Goal: Task Accomplishment & Management: Complete application form

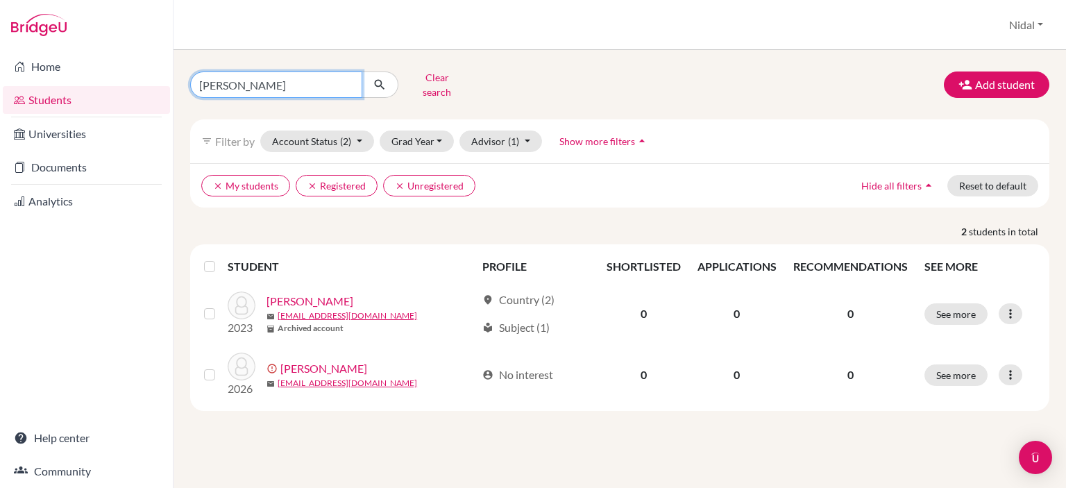
click at [325, 78] on input "nassar" at bounding box center [276, 84] width 172 height 26
type input "n"
click at [375, 85] on icon "submit" at bounding box center [380, 85] width 14 height 14
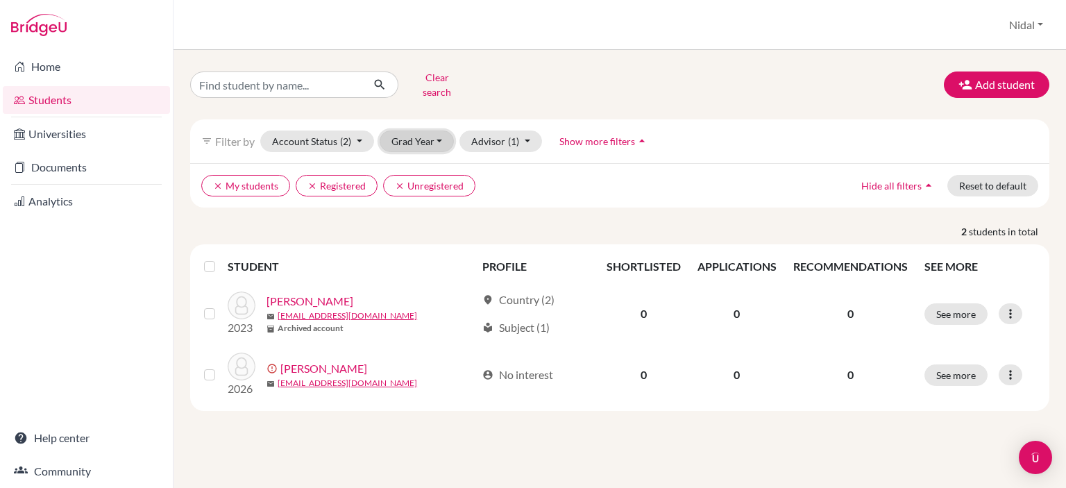
click at [431, 139] on button "Grad Year" at bounding box center [417, 141] width 75 height 22
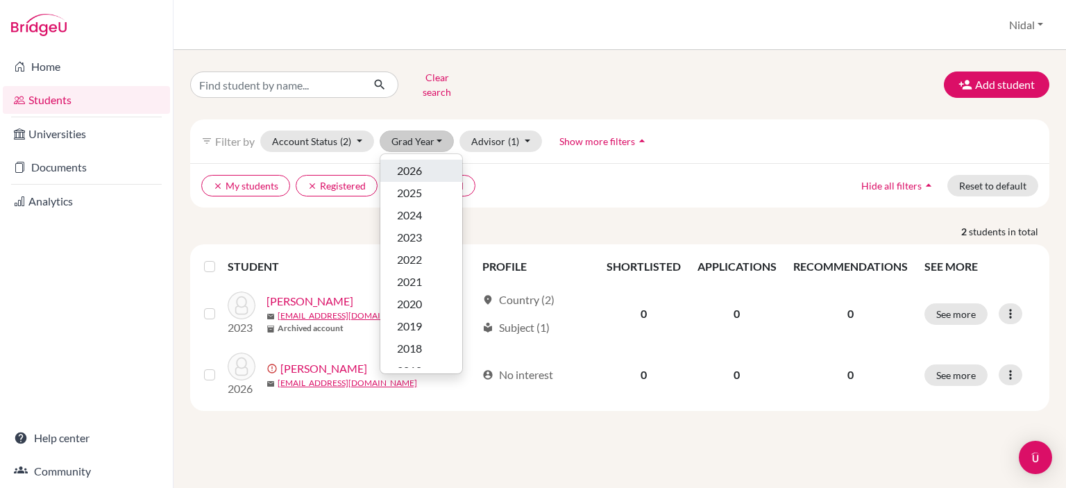
click at [425, 162] on div "2026" at bounding box center [421, 170] width 49 height 17
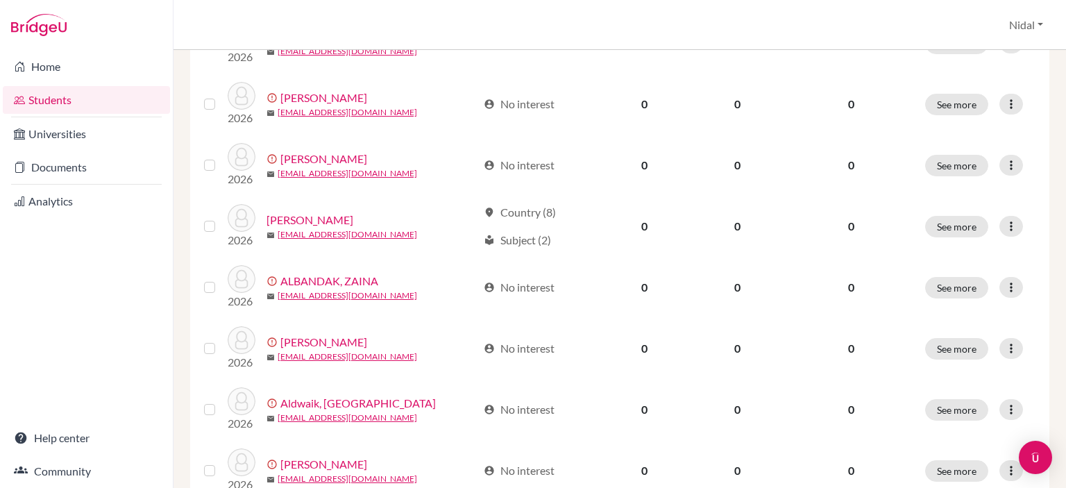
scroll to position [507, 0]
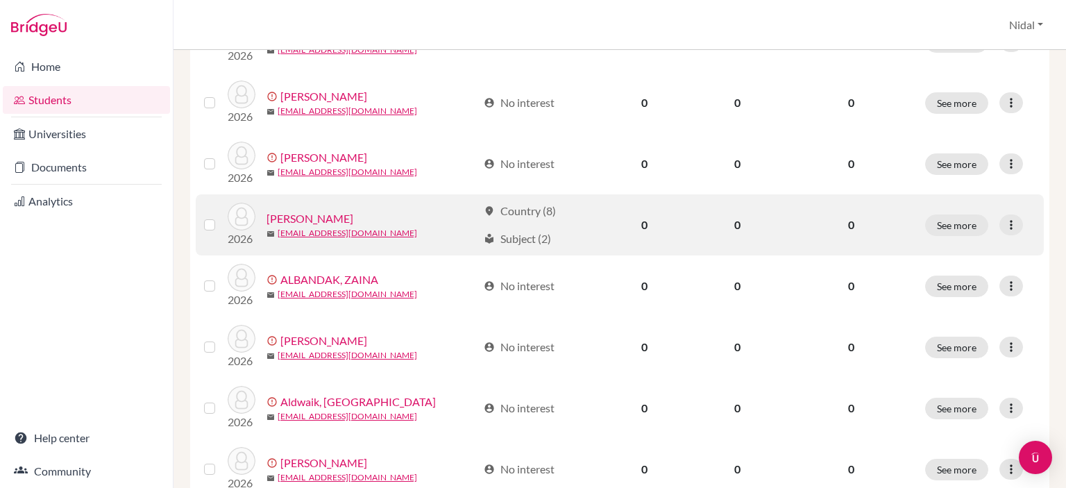
click at [321, 219] on link "Alashqar, Habiba" at bounding box center [309, 218] width 87 height 17
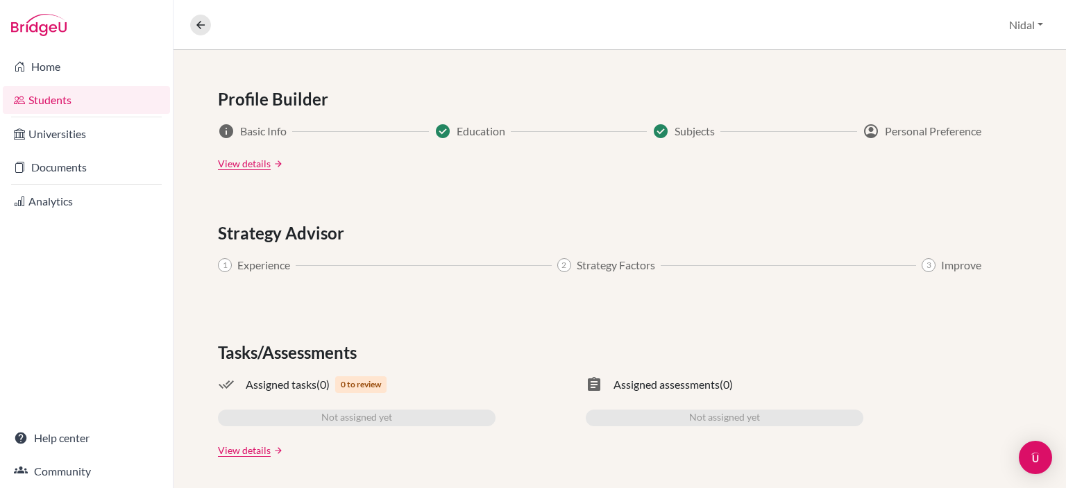
scroll to position [731, 0]
drag, startPoint x: 539, startPoint y: 169, endPoint x: 553, endPoint y: 88, distance: 81.7
click at [553, 88] on div "Profile Builder" at bounding box center [620, 97] width 804 height 25
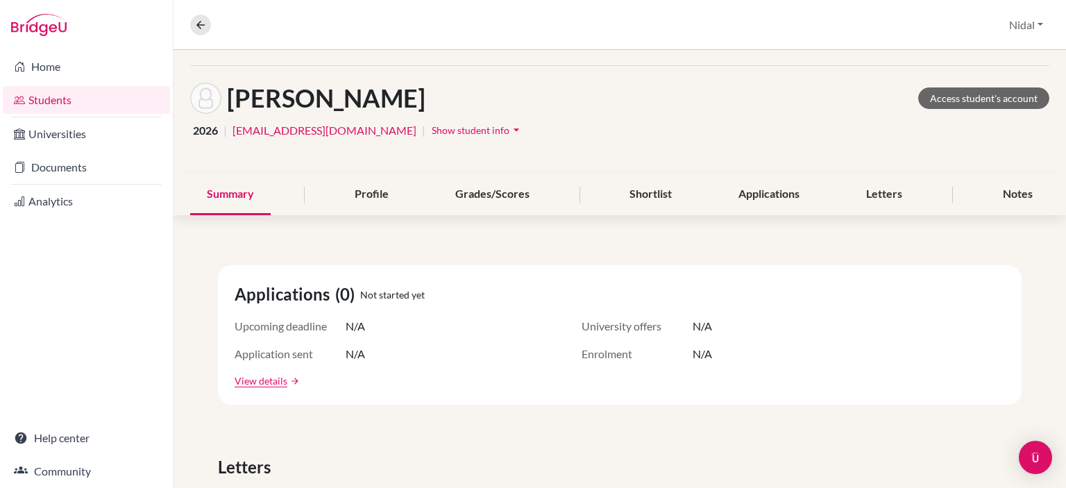
scroll to position [0, 0]
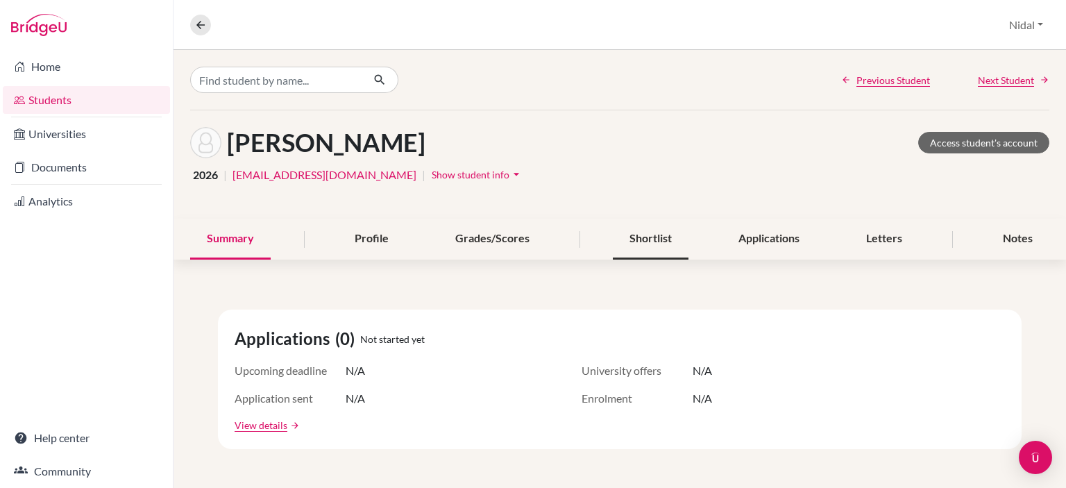
click at [621, 237] on div "Shortlist" at bounding box center [651, 239] width 76 height 41
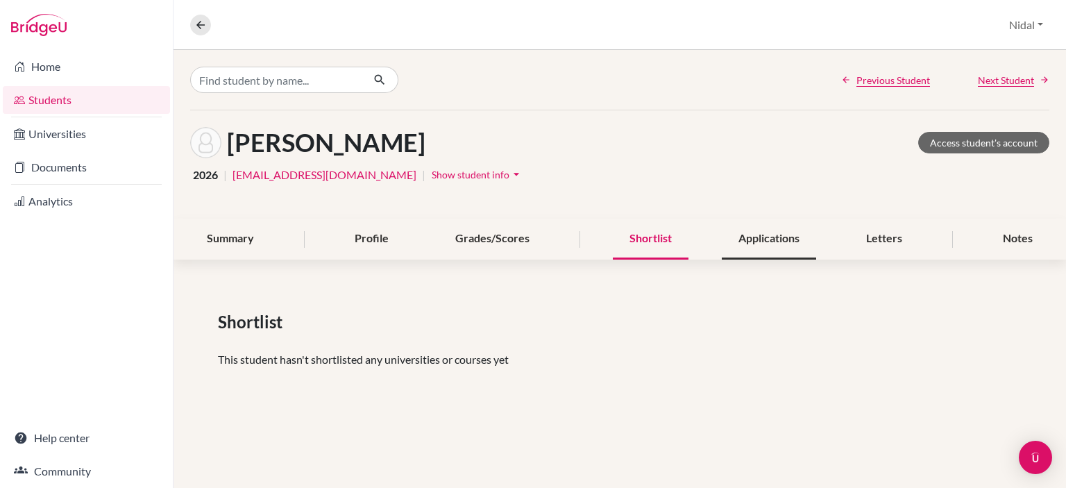
click at [749, 237] on div "Applications" at bounding box center [769, 239] width 94 height 41
click at [749, 207] on div "Alashqar, Habiba Access student's account 2026 | habibaalashqar@rfs.edu.ps | Sh…" at bounding box center [619, 164] width 892 height 108
click at [205, 22] on icon at bounding box center [200, 25] width 12 height 12
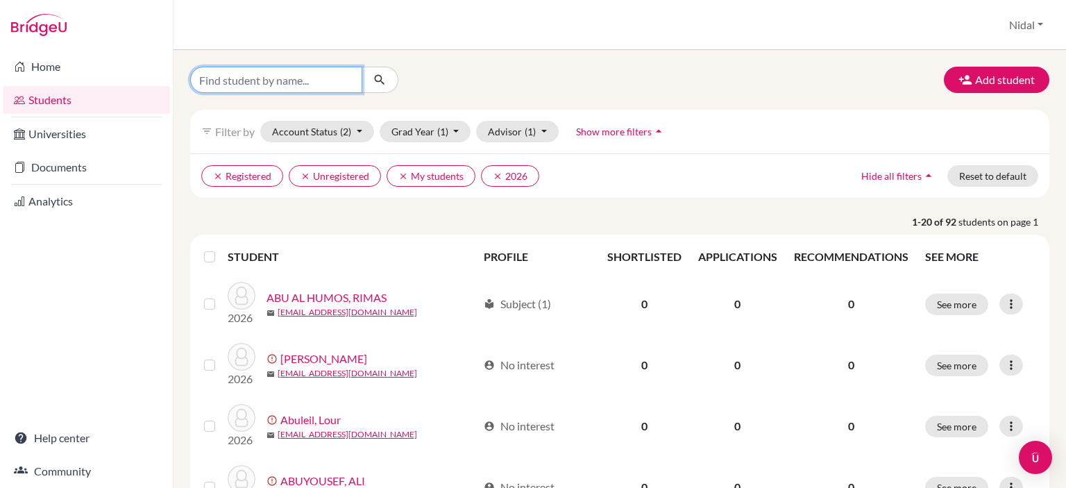
click at [300, 88] on input "Find student by name..." at bounding box center [276, 80] width 172 height 26
type input "wahbeh"
click at [372, 83] on button "submit" at bounding box center [380, 80] width 37 height 26
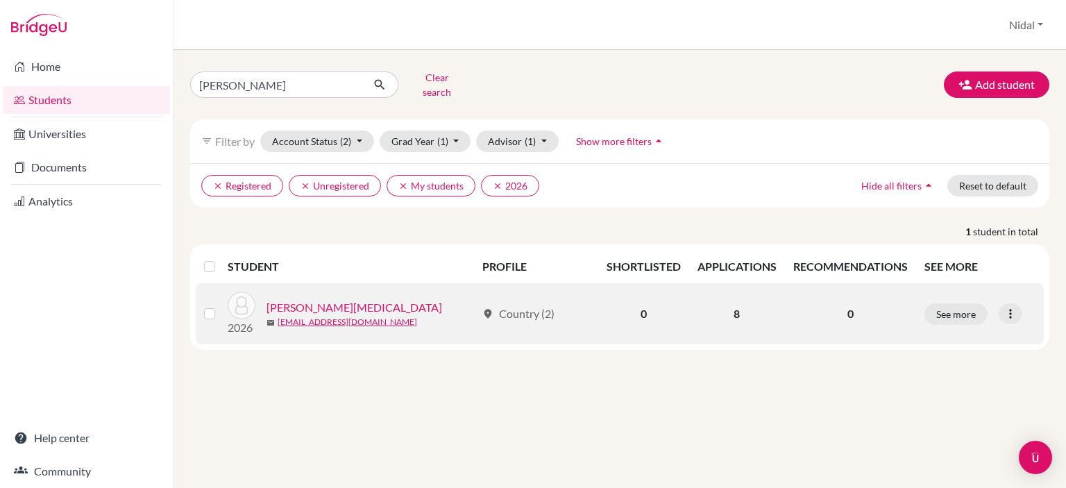
click at [331, 299] on link "[PERSON_NAME][MEDICAL_DATA]" at bounding box center [354, 307] width 176 height 17
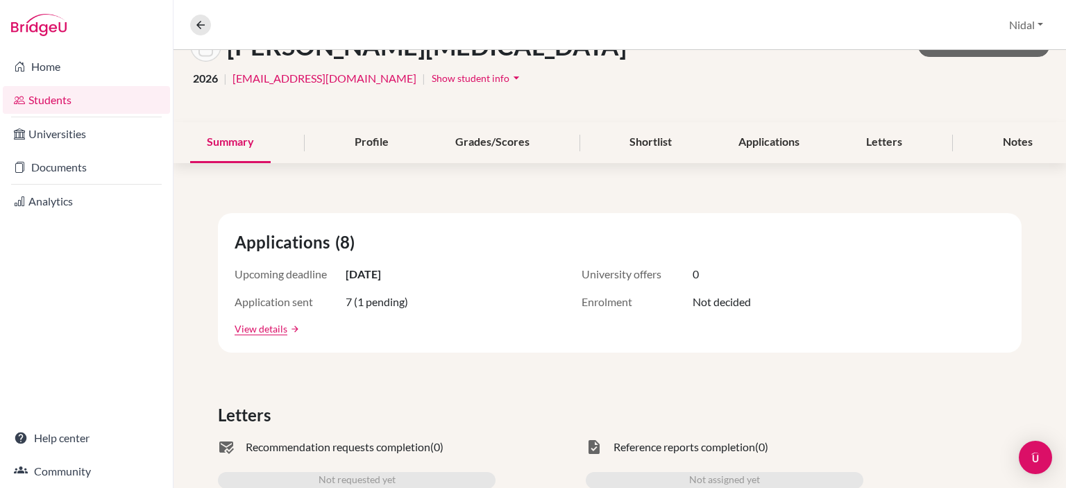
scroll to position [101, 0]
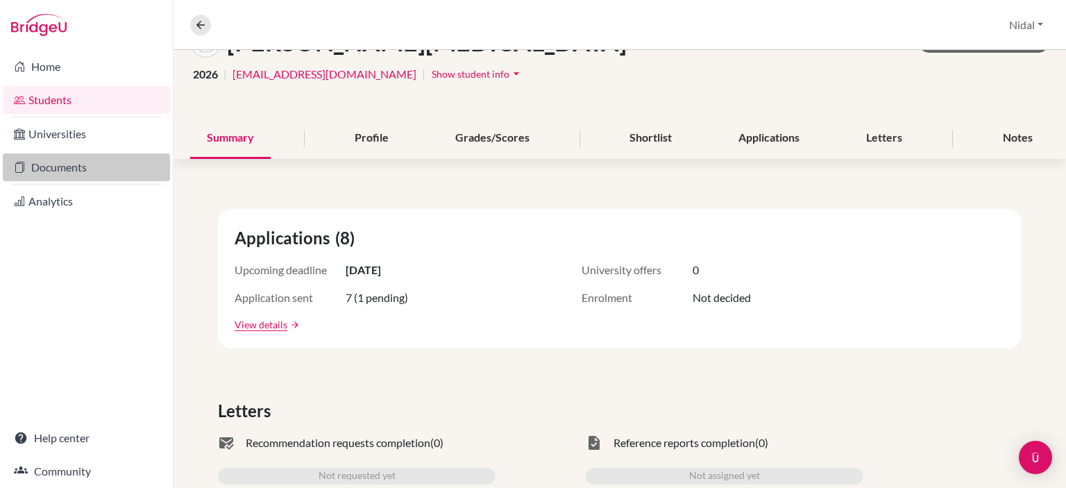
click at [94, 171] on link "Documents" at bounding box center [86, 167] width 167 height 28
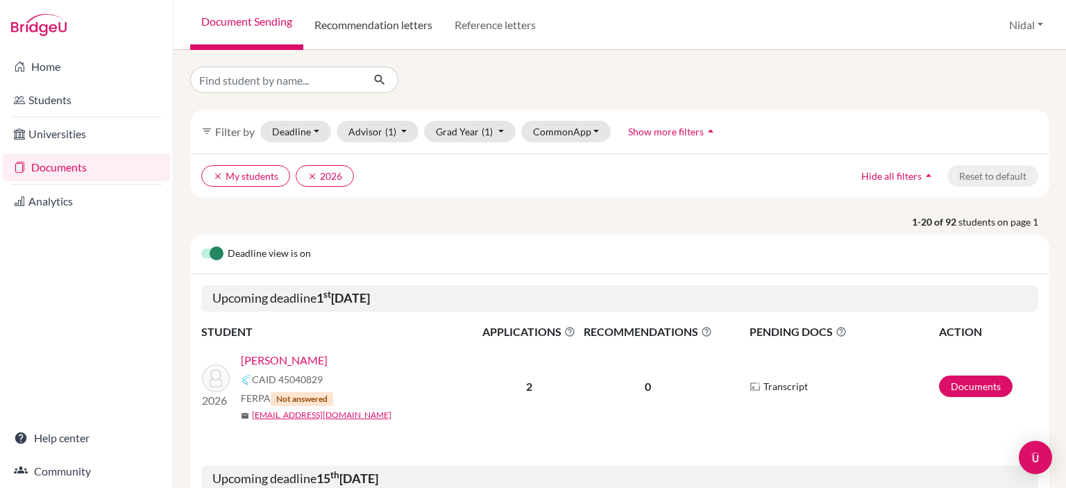
click at [407, 28] on link "Recommendation letters" at bounding box center [373, 25] width 140 height 50
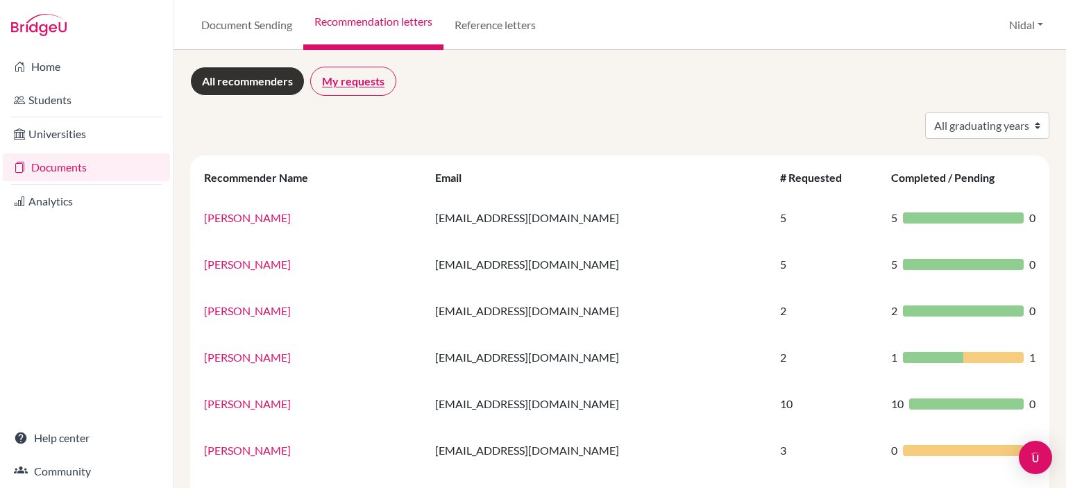
click at [359, 92] on link "My requests" at bounding box center [353, 81] width 86 height 29
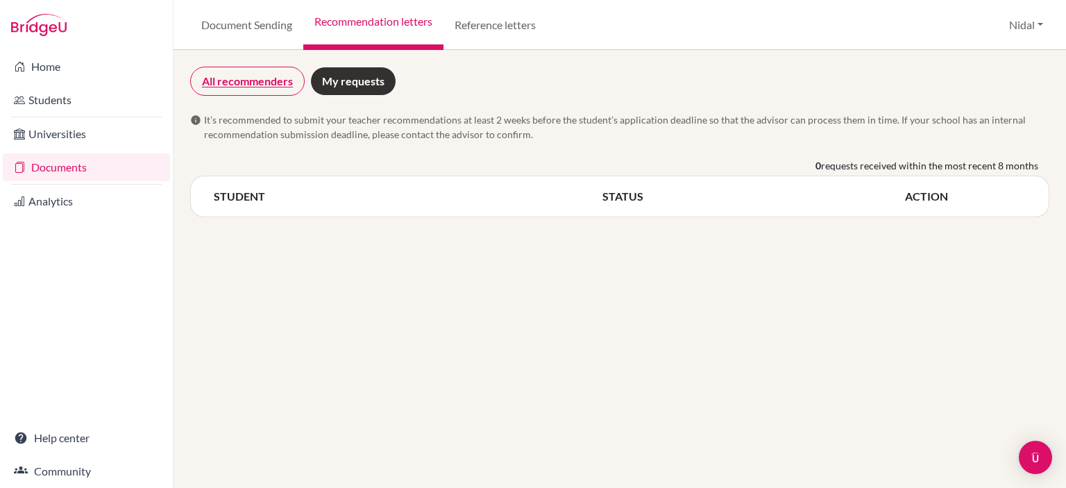
click at [274, 86] on link "All recommenders" at bounding box center [247, 81] width 115 height 29
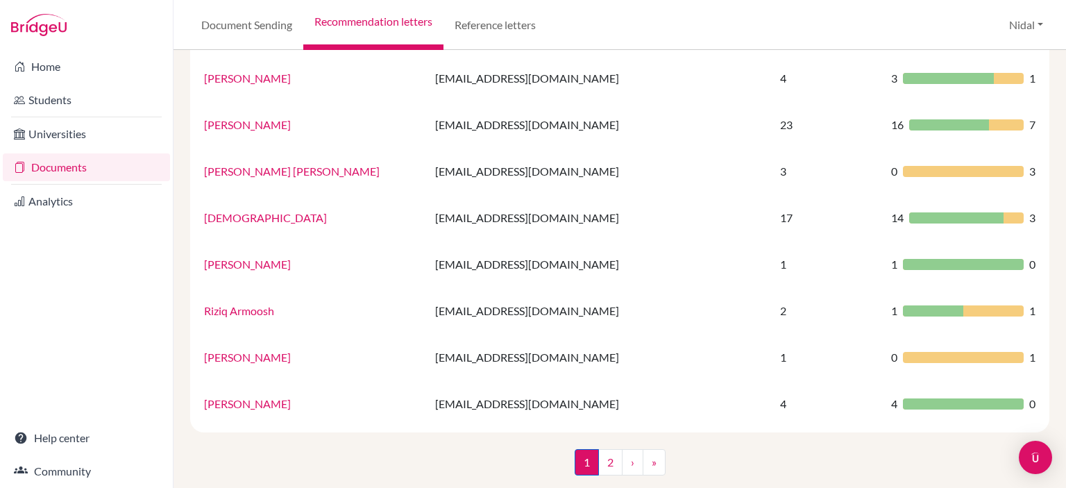
scroll to position [944, 0]
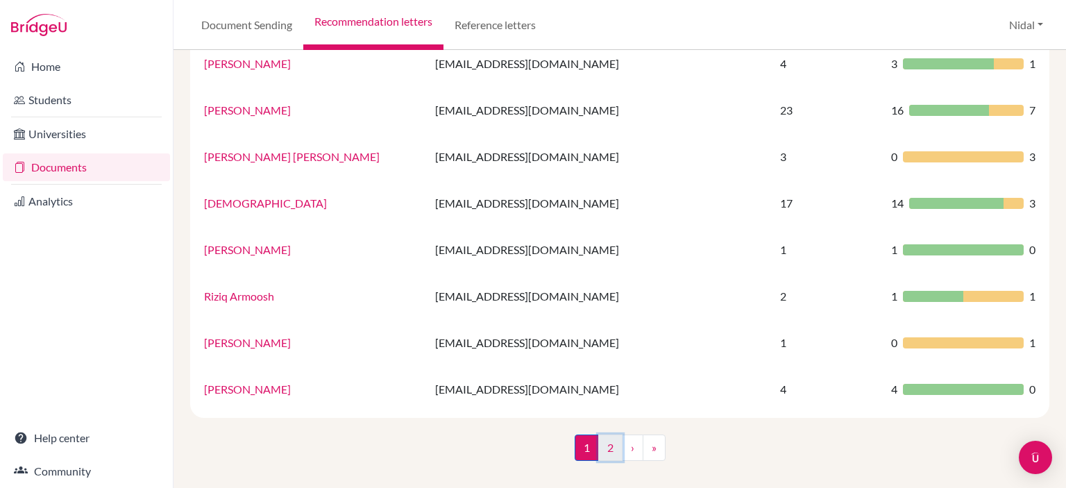
click at [608, 448] on link "2" at bounding box center [610, 447] width 24 height 26
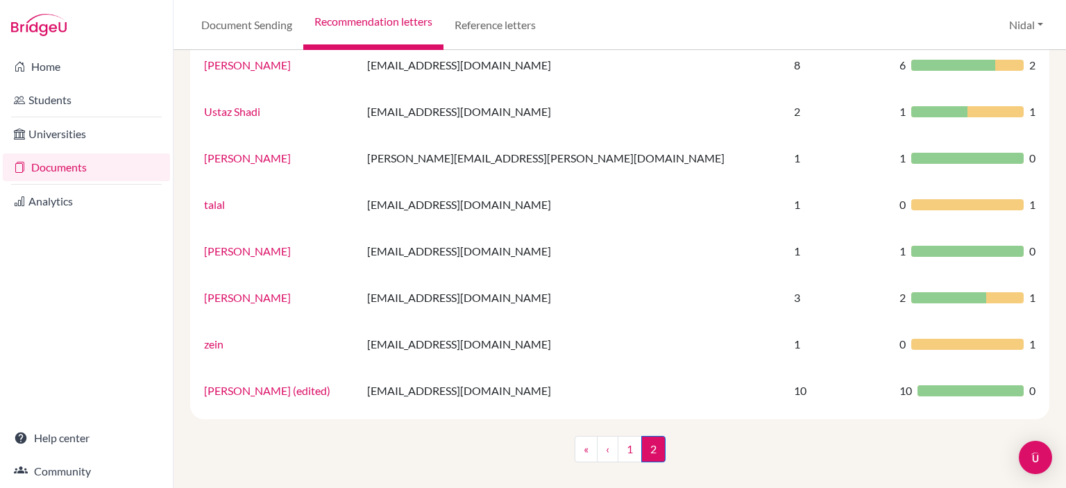
scroll to position [340, 0]
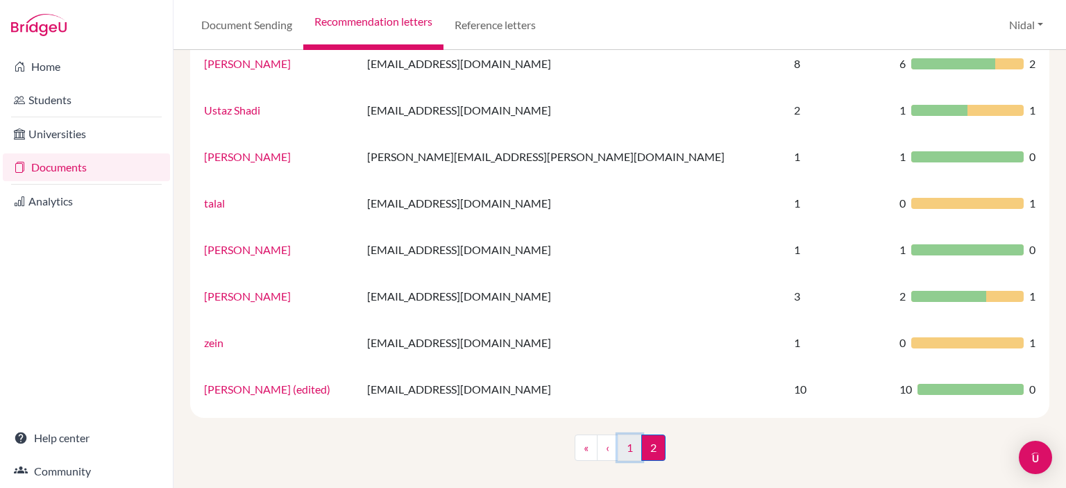
click at [622, 452] on link "1" at bounding box center [630, 447] width 24 height 26
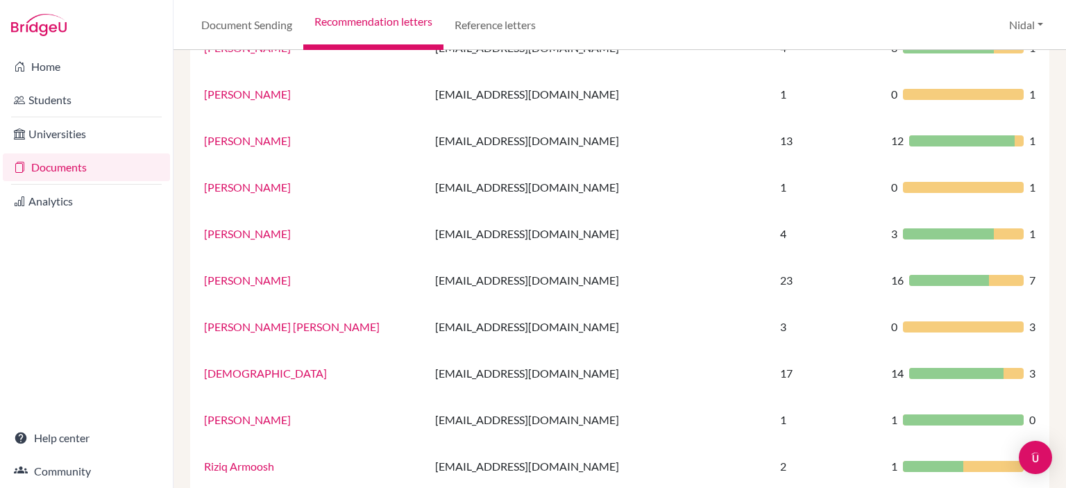
scroll to position [775, 0]
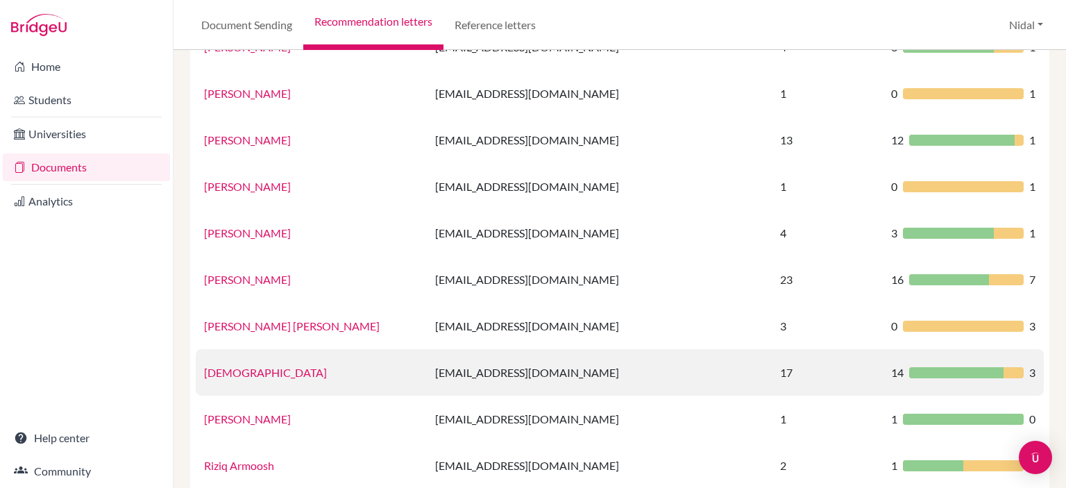
click at [993, 370] on div at bounding box center [966, 372] width 115 height 11
click at [883, 363] on td "14 3" at bounding box center [963, 372] width 161 height 46
click at [660, 375] on td "nquran@rfs.edu.ps" at bounding box center [599, 372] width 345 height 46
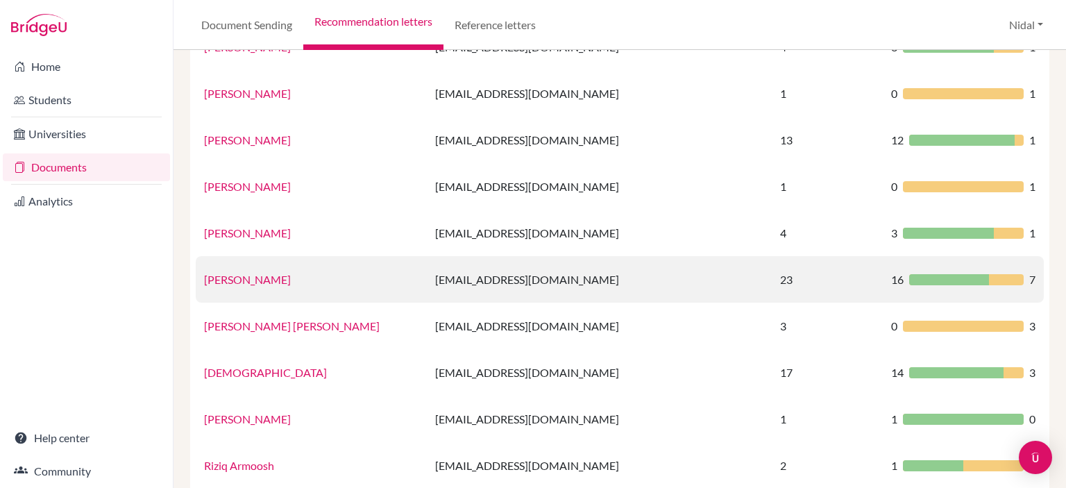
click at [772, 274] on td "23" at bounding box center [827, 279] width 111 height 46
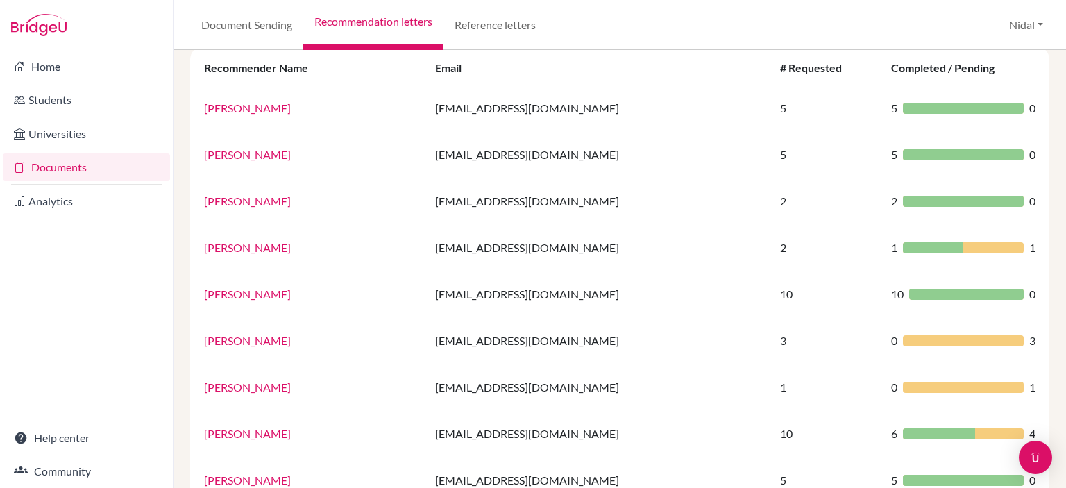
scroll to position [0, 0]
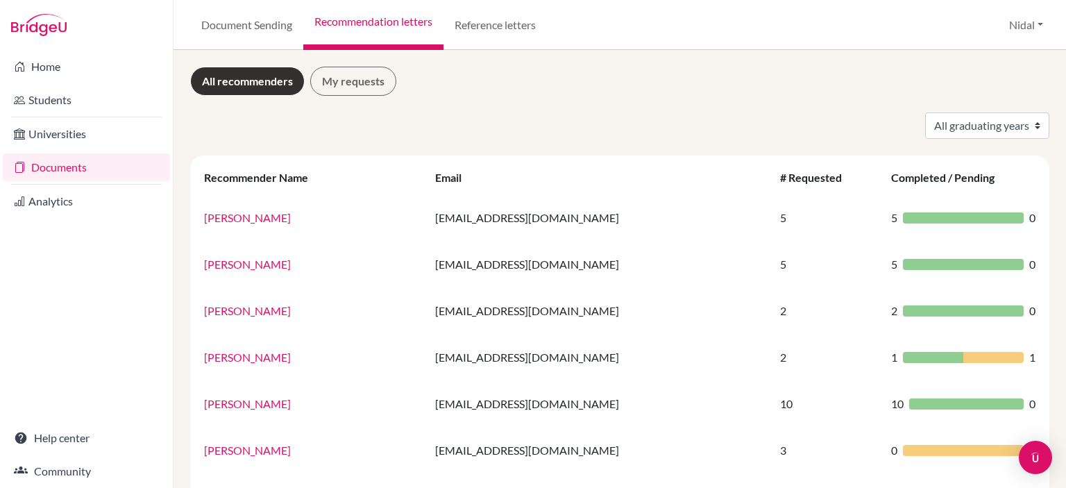
click at [60, 177] on link "Documents" at bounding box center [86, 167] width 167 height 28
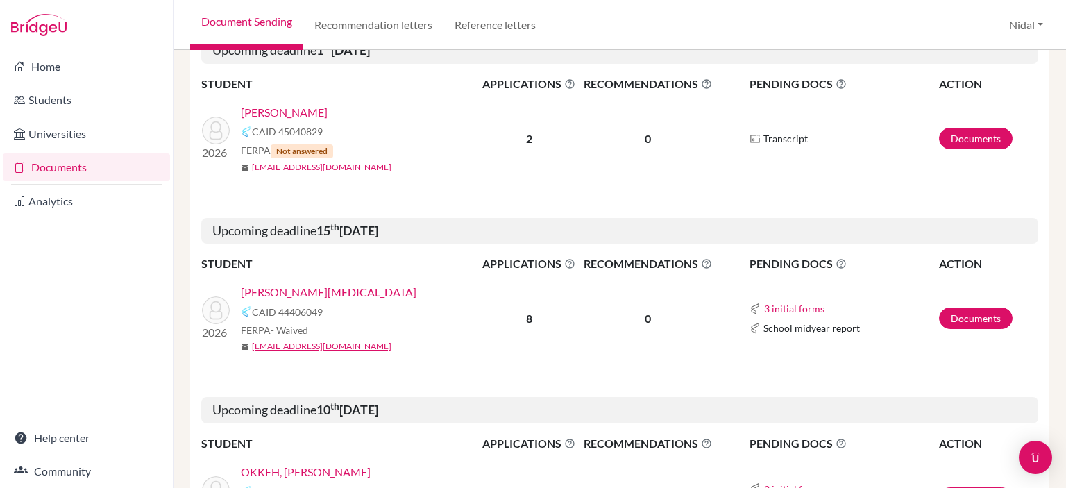
scroll to position [265, 0]
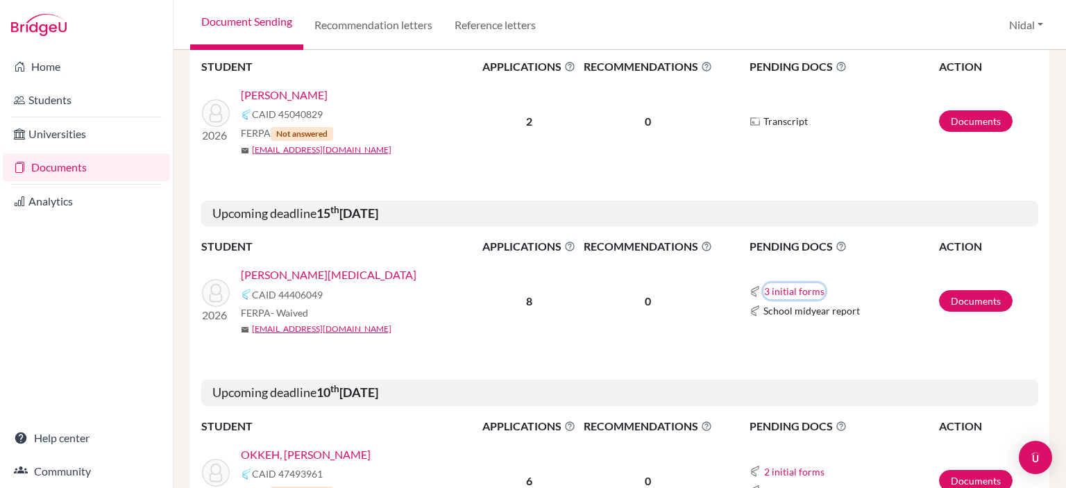
click at [785, 287] on button "3 initial forms" at bounding box center [794, 291] width 62 height 16
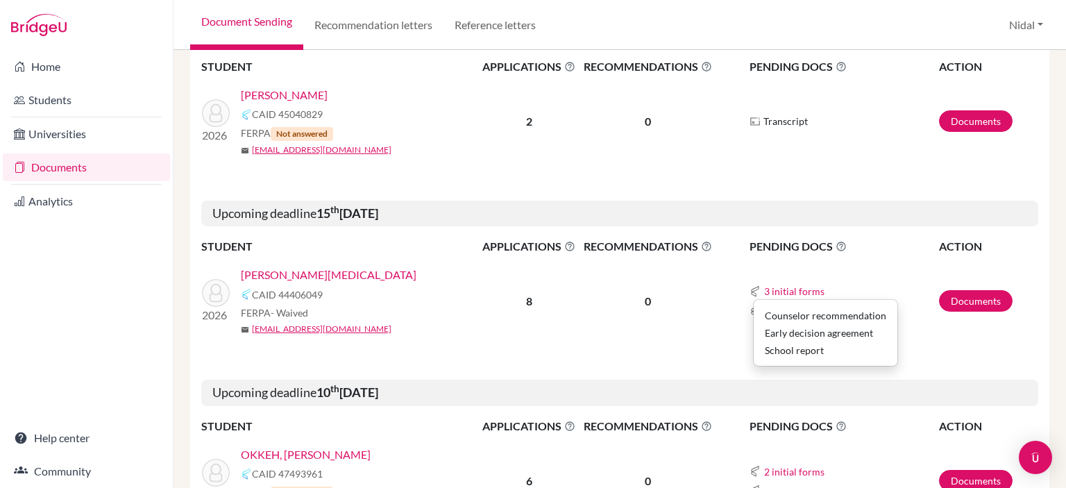
click at [965, 285] on td "Documents" at bounding box center [988, 300] width 100 height 91
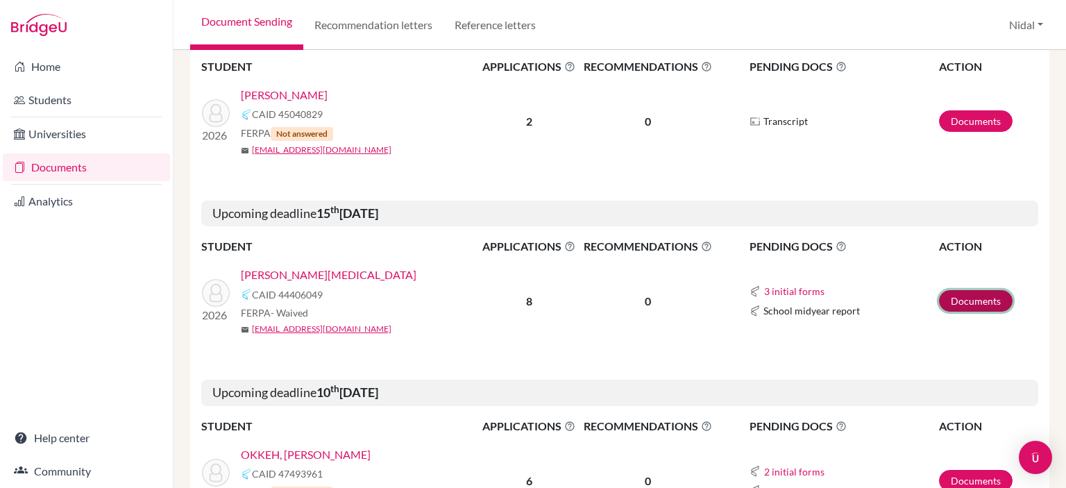
click at [965, 294] on link "Documents" at bounding box center [976, 301] width 74 height 22
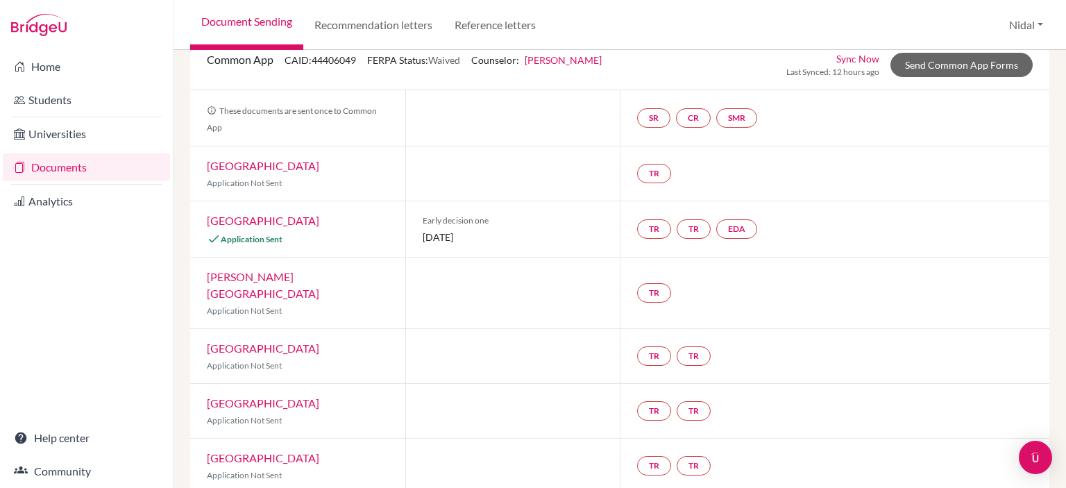
scroll to position [97, 0]
click at [648, 227] on link "TR" at bounding box center [654, 227] width 34 height 19
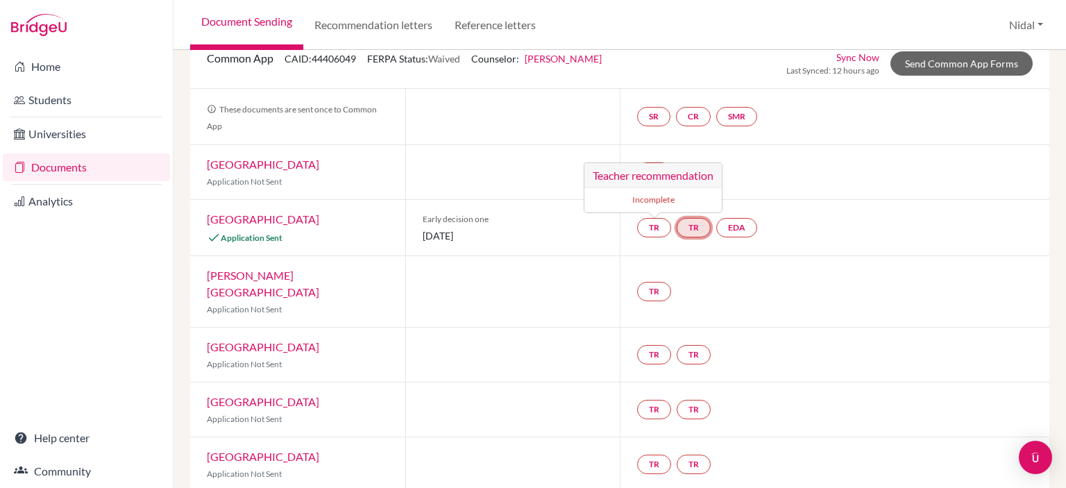
click at [688, 227] on link "TR" at bounding box center [694, 227] width 34 height 19
click at [745, 230] on link "EDA" at bounding box center [736, 227] width 41 height 19
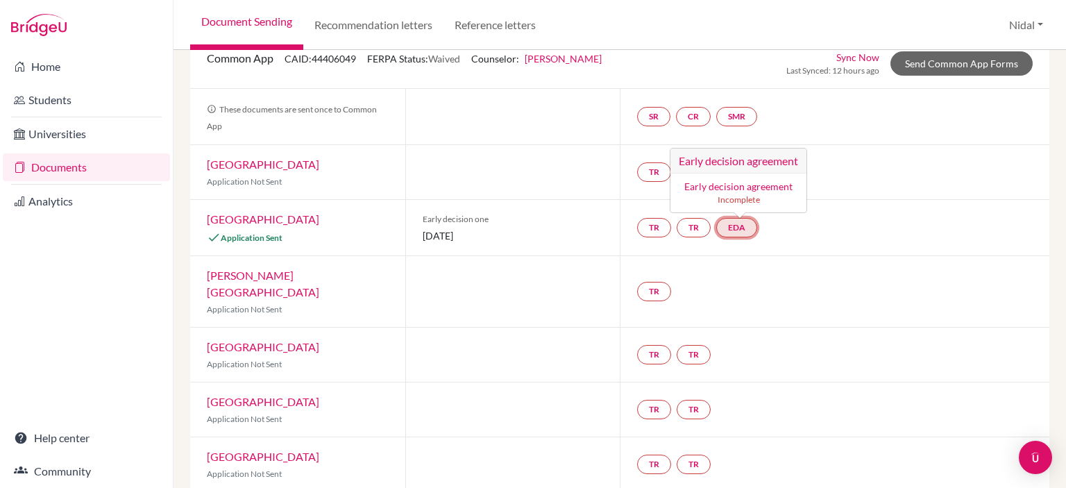
click at [742, 194] on small "Incomplete" at bounding box center [738, 200] width 119 height 12
click at [743, 185] on link "Early decision agreement" at bounding box center [738, 186] width 108 height 12
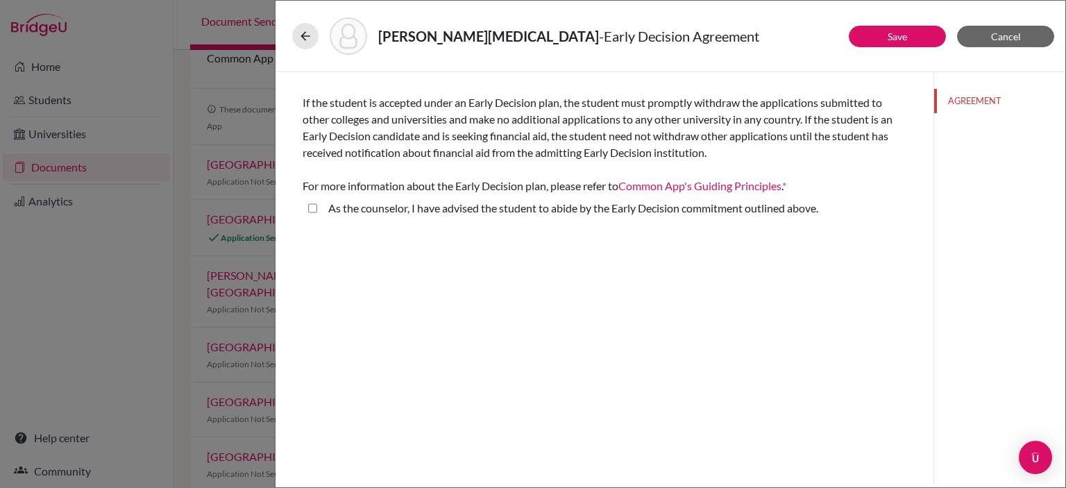
click at [693, 385] on div "If the student is accepted under an Early Decision plan, the student must promp…" at bounding box center [605, 278] width 658 height 412
click at [973, 101] on button "AGREEMENT" at bounding box center [999, 101] width 131 height 24
click at [1034, 40] on button "Cancel" at bounding box center [1005, 37] width 97 height 22
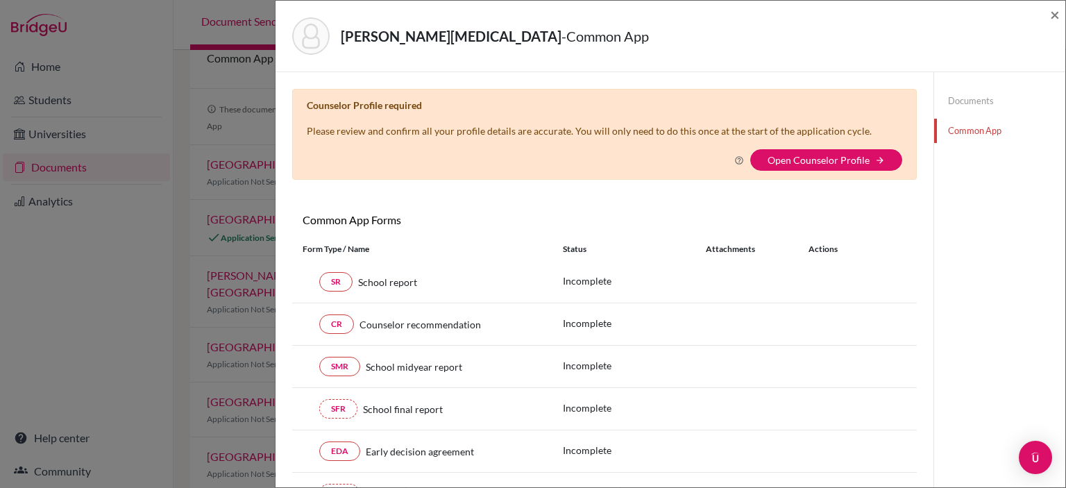
click at [836, 175] on div "Counselor Profile required Please review and confirm all your profile details a…" at bounding box center [604, 134] width 625 height 91
click at [836, 163] on link "Open Counselor Profile" at bounding box center [819, 160] width 102 height 12
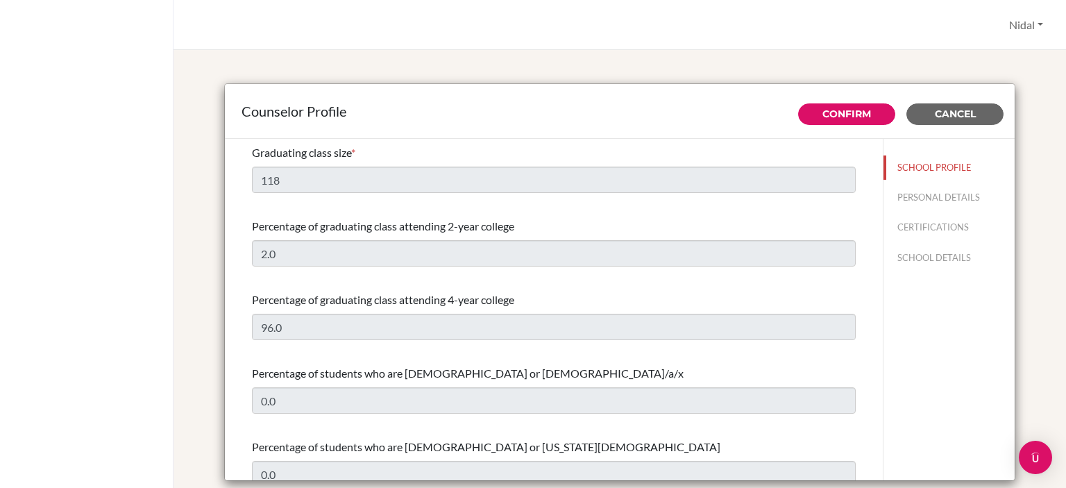
select select "0"
select select "349740"
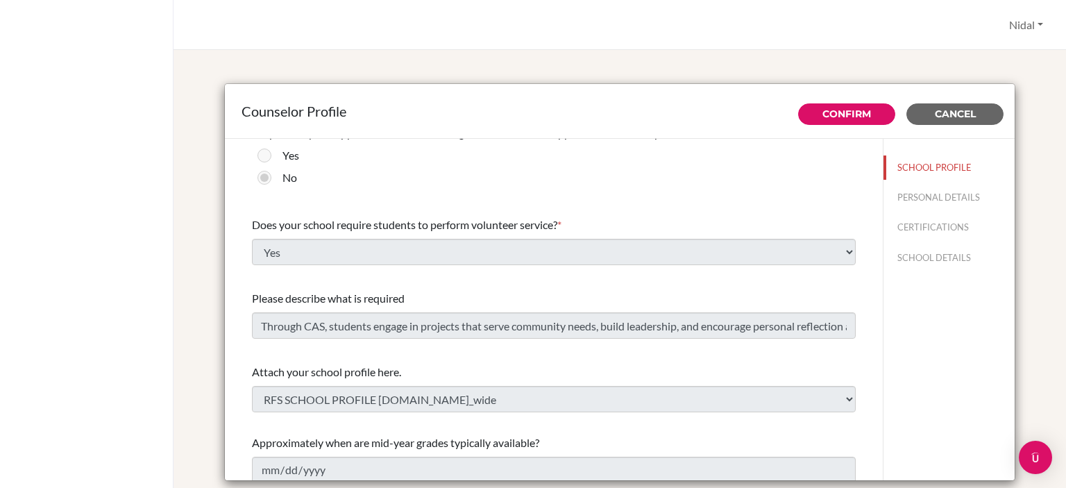
scroll to position [1614, 0]
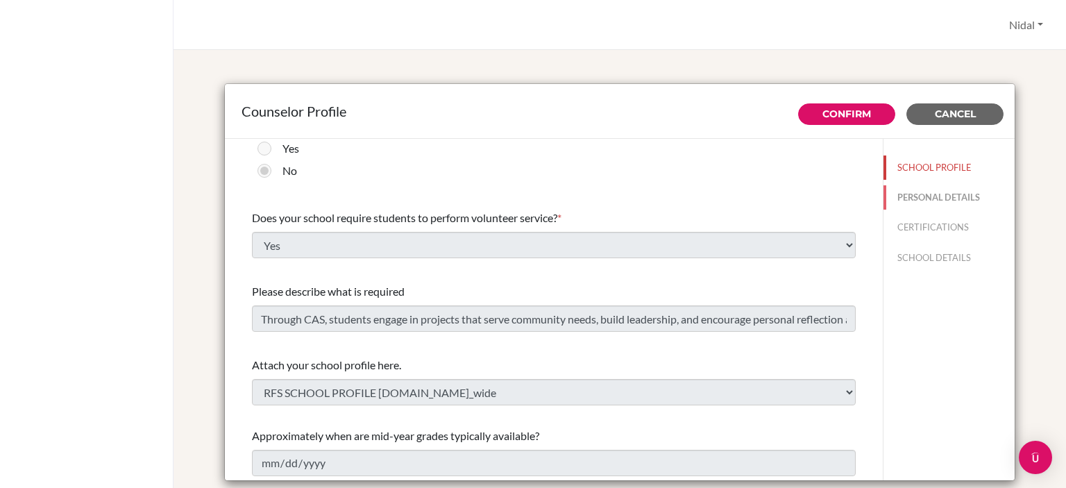
click at [919, 194] on button "PERSONAL DETAILS" at bounding box center [948, 197] width 131 height 24
type input "Nidal"
type input "[PERSON_NAME]"
type input "Advisor"
type input "970.22952286"
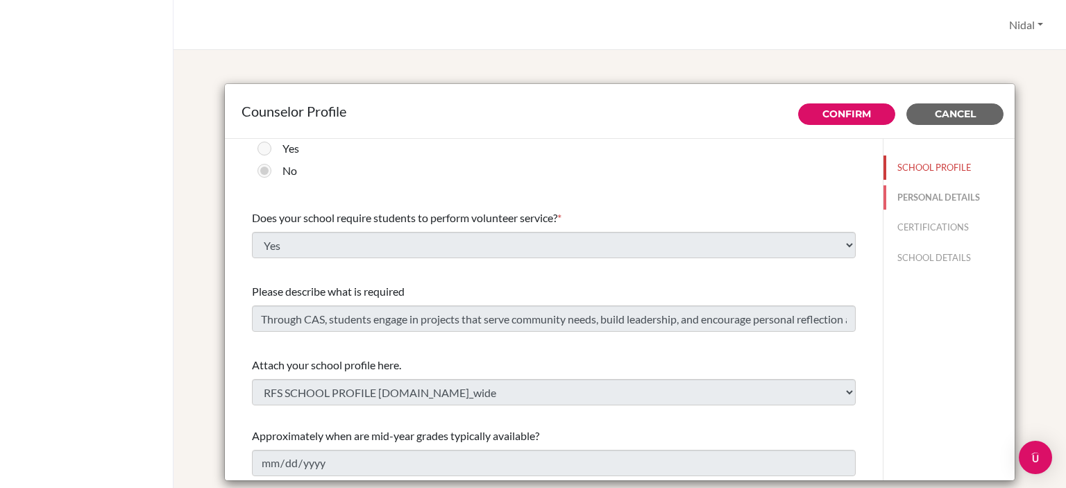
type input "[EMAIL_ADDRESS][DOMAIN_NAME]"
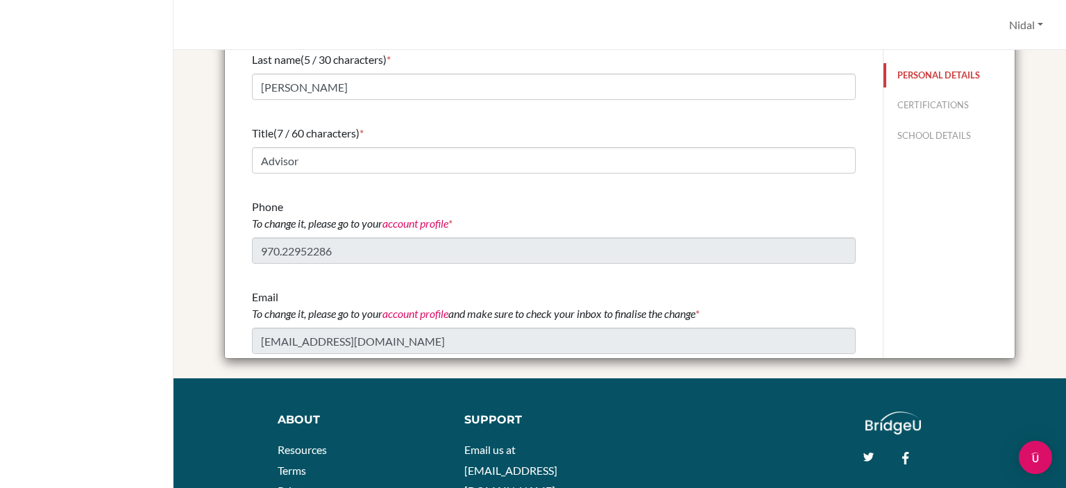
scroll to position [0, 0]
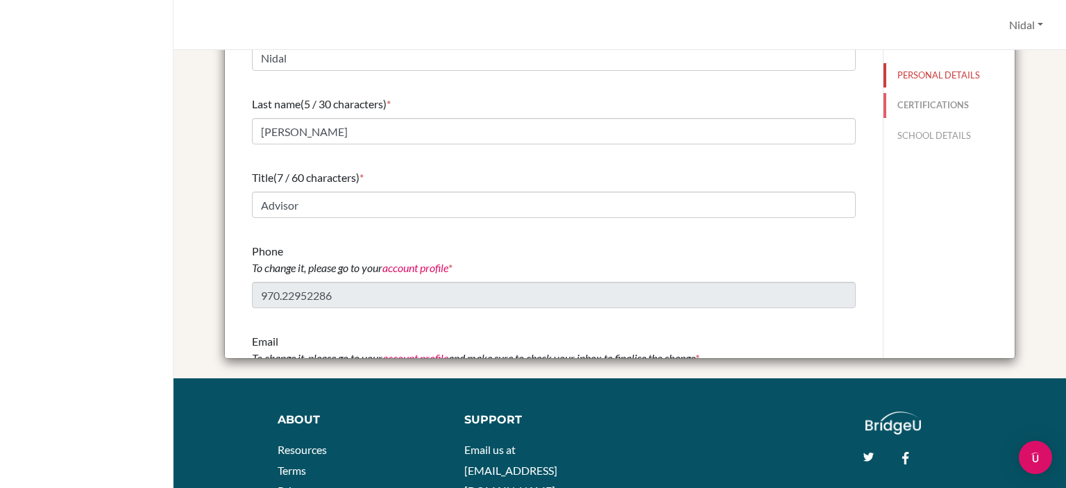
click at [910, 114] on button "CERTIFICATIONS" at bounding box center [948, 105] width 131 height 24
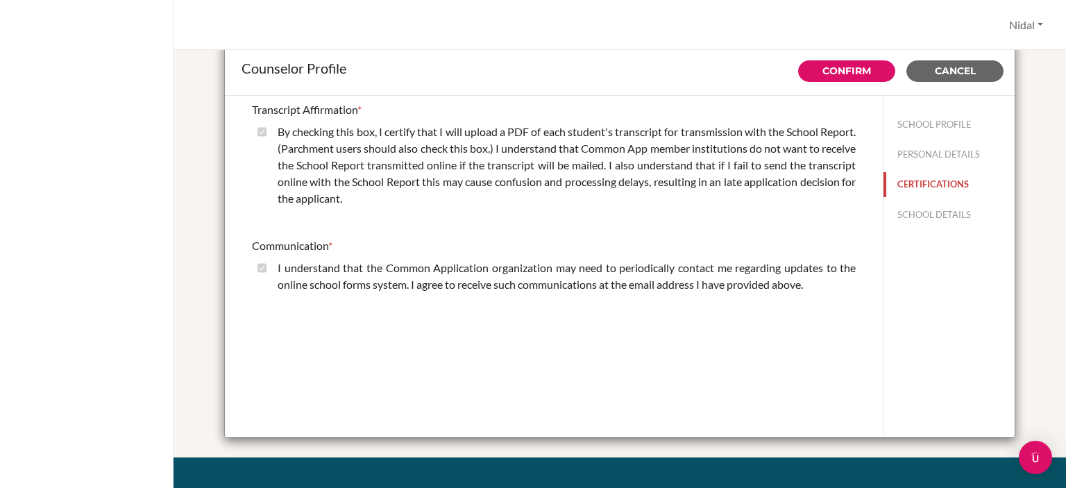
scroll to position [24, 0]
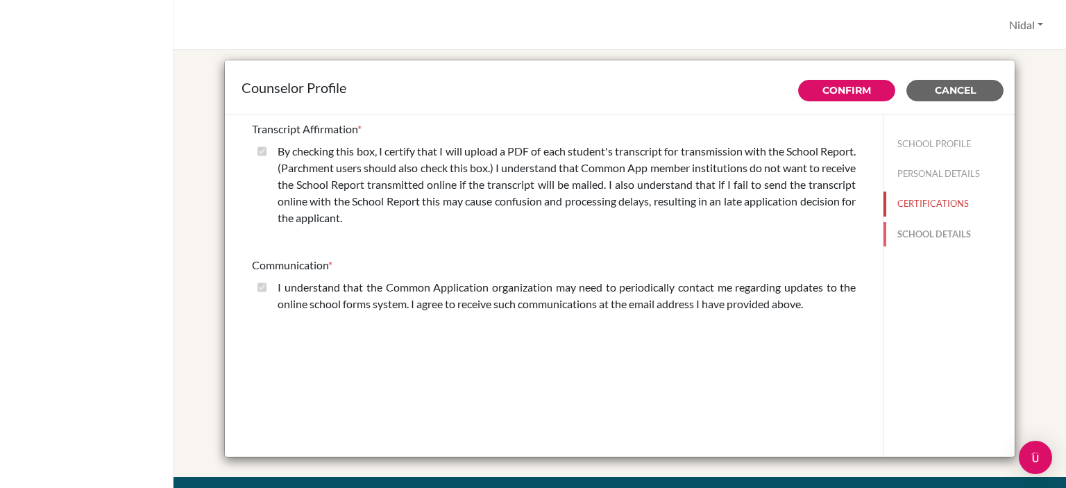
click at [927, 230] on button "SCHOOL DETAILS" at bounding box center [948, 234] width 131 height 24
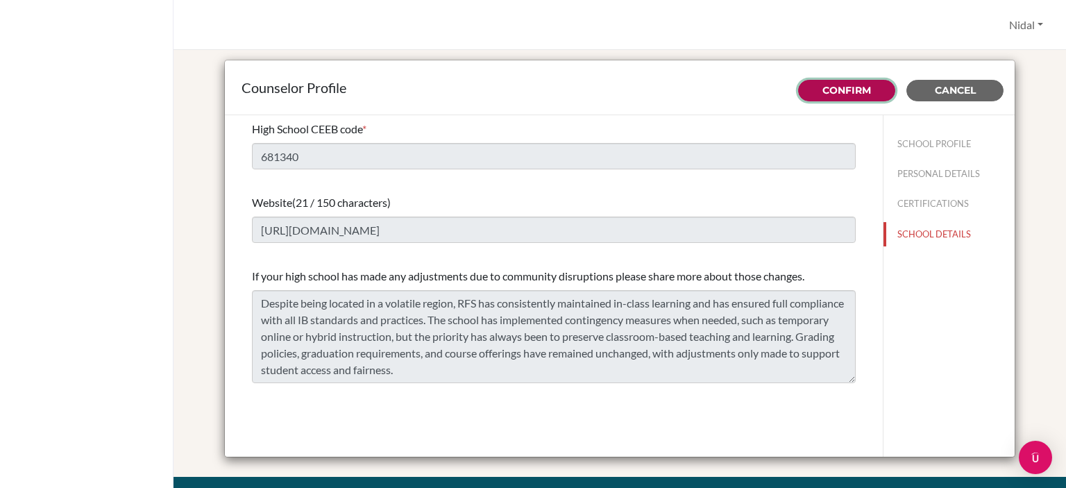
click at [828, 80] on button "Confirm" at bounding box center [846, 91] width 97 height 22
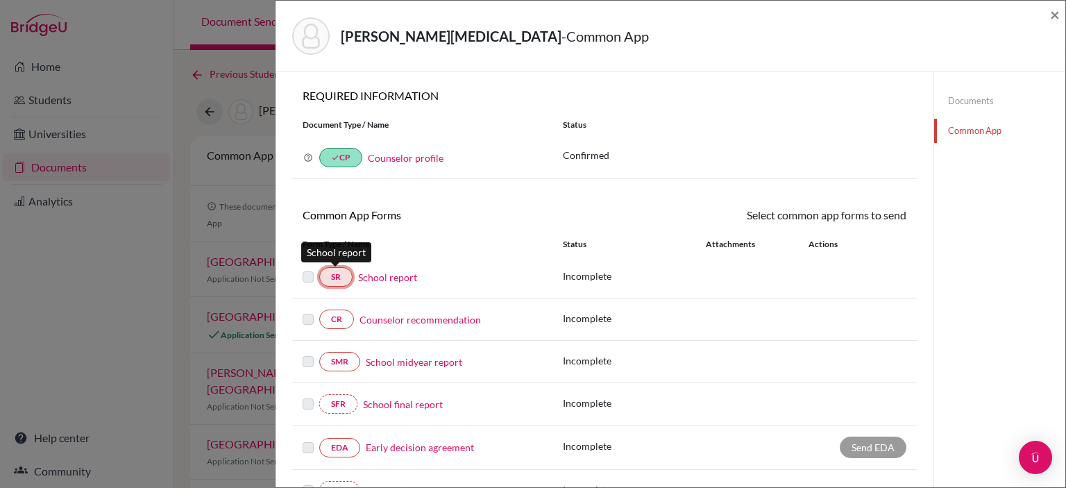
click at [342, 276] on link "SR" at bounding box center [335, 276] width 33 height 19
click at [373, 276] on link "School report" at bounding box center [387, 277] width 59 height 15
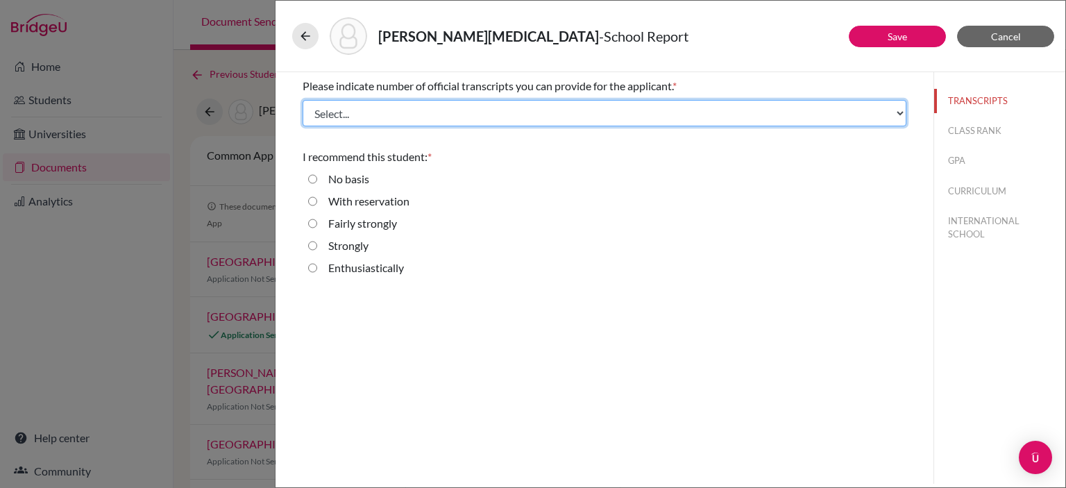
click at [861, 121] on select "Select... 1 2 3 4" at bounding box center [605, 113] width 604 height 26
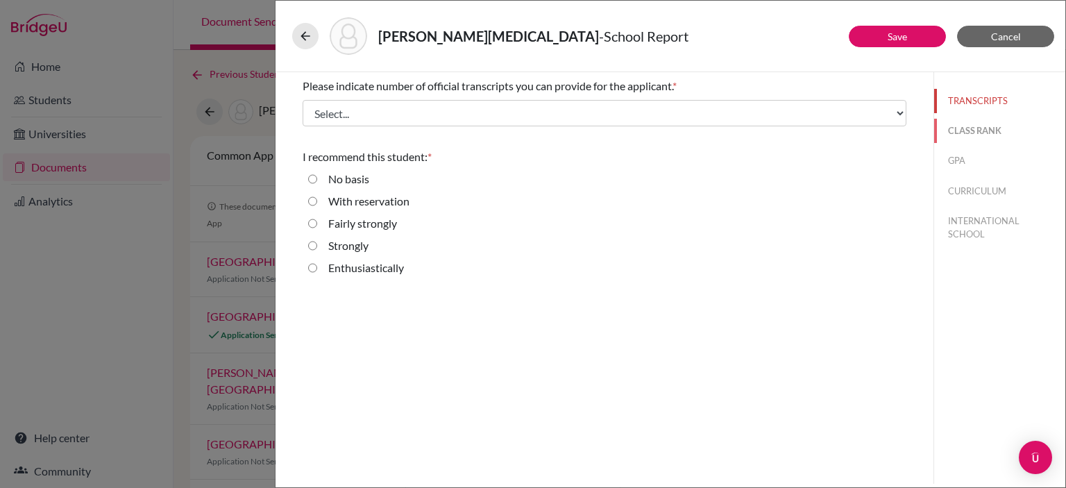
click at [980, 132] on button "CLASS RANK" at bounding box center [999, 131] width 131 height 24
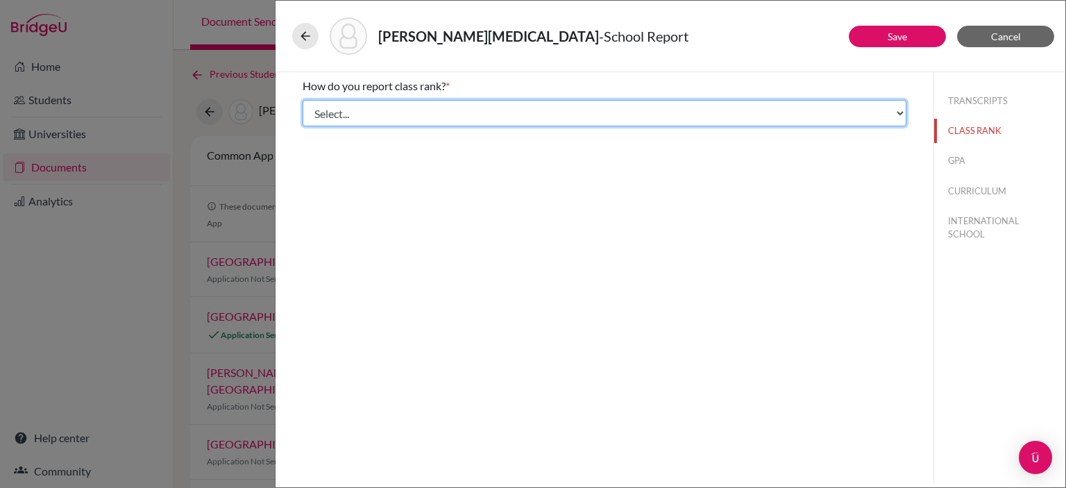
click at [849, 121] on select "Select... Exact Decile Quintile Quartile None" at bounding box center [605, 113] width 604 height 26
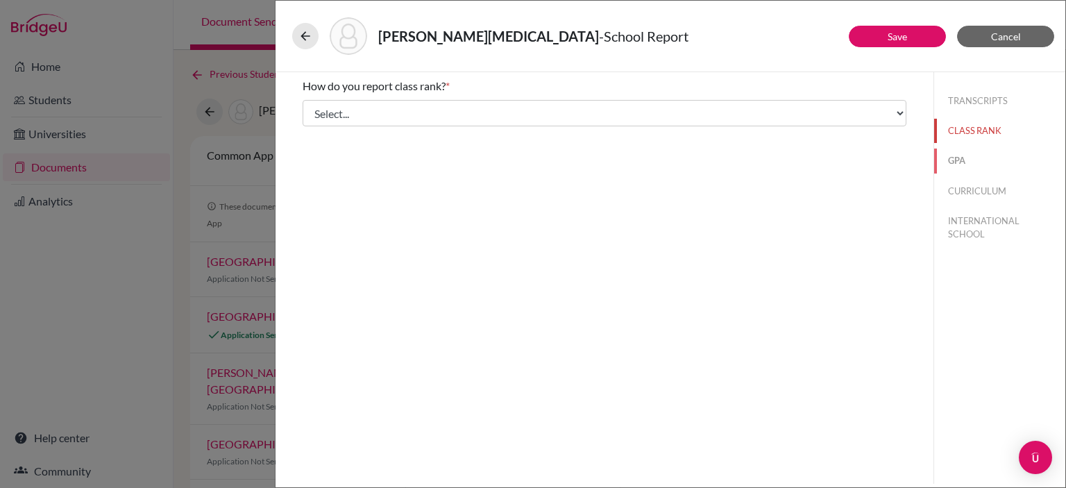
click at [949, 159] on button "GPA" at bounding box center [999, 161] width 131 height 24
click at [969, 185] on button "CURRICULUM" at bounding box center [999, 191] width 131 height 24
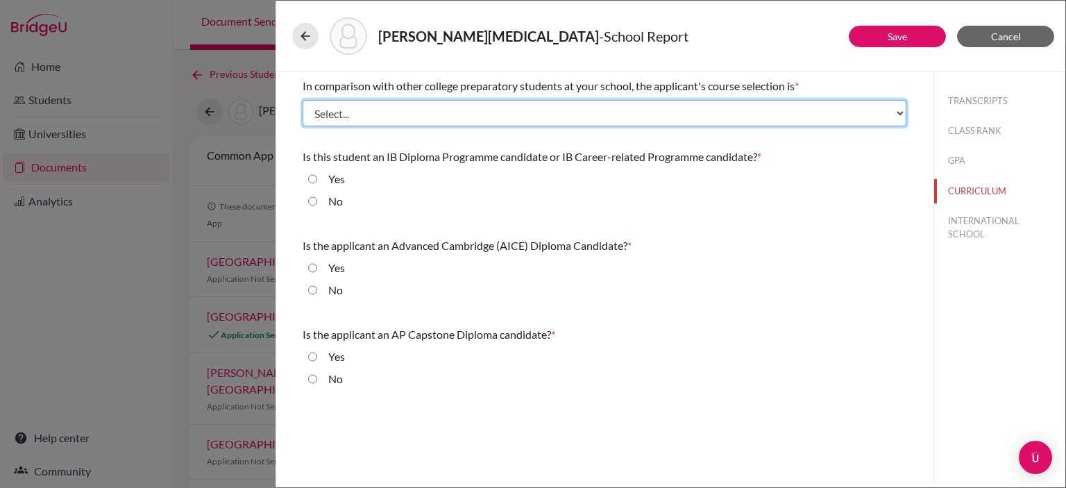
click at [544, 110] on select "Select... Less than demanding Average [PERSON_NAME] Very demanding Most demandi…" at bounding box center [605, 113] width 604 height 26
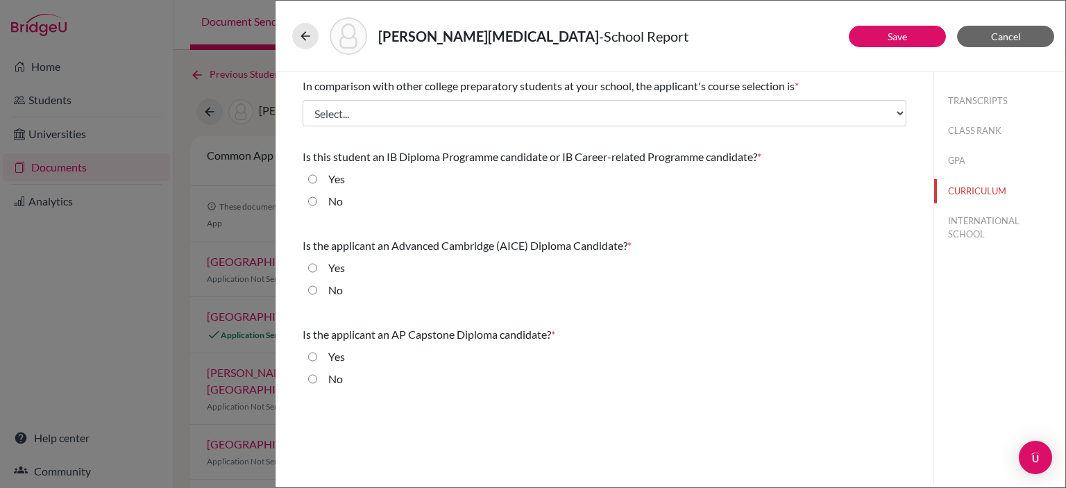
click at [693, 311] on div "In comparison with other college preparatory students at your school, the appli…" at bounding box center [605, 235] width 604 height 326
click at [984, 219] on button "INTERNATIONAL SCHOOL" at bounding box center [999, 227] width 131 height 37
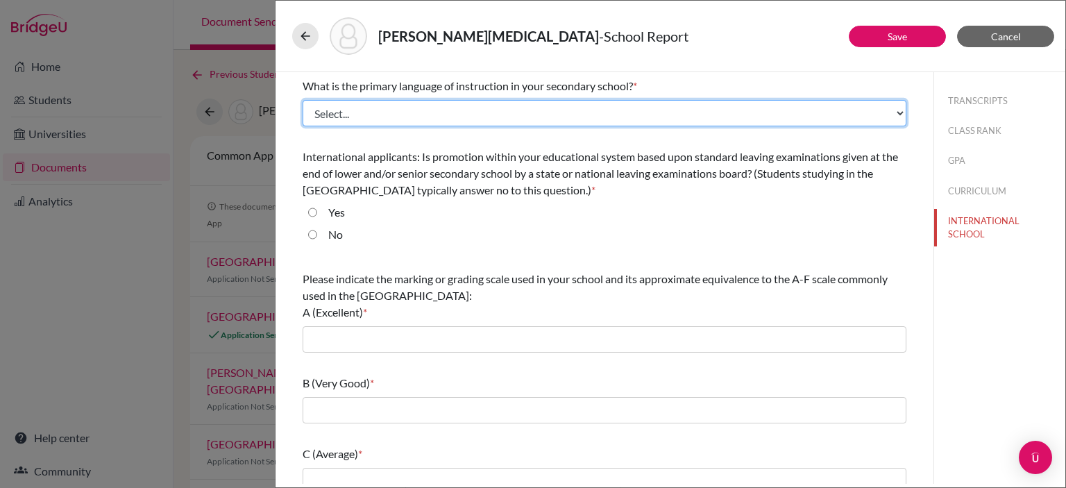
click at [433, 120] on select "Select... Albanian Arabic Armenian Assamese Azerbaijani Belarusian Bengali Bulg…" at bounding box center [605, 113] width 604 height 26
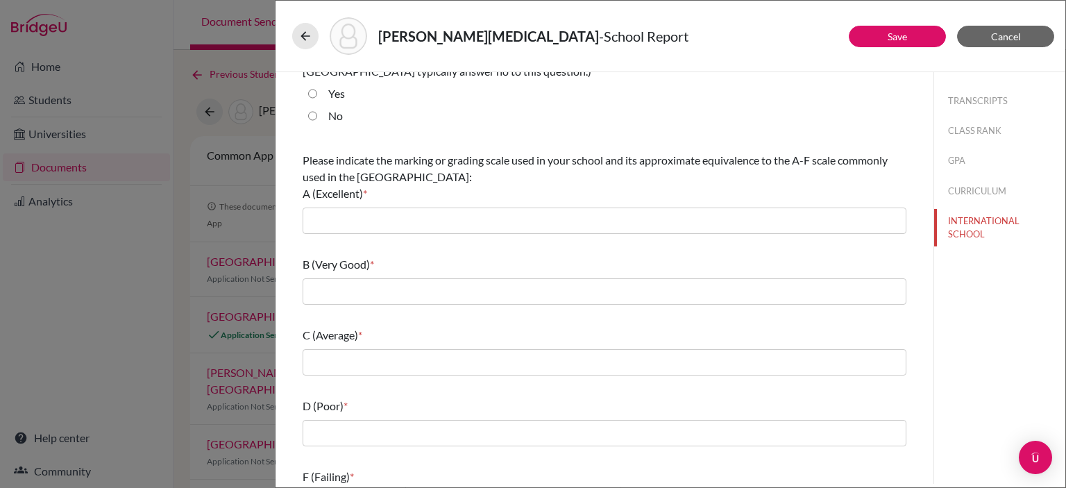
scroll to position [121, 0]
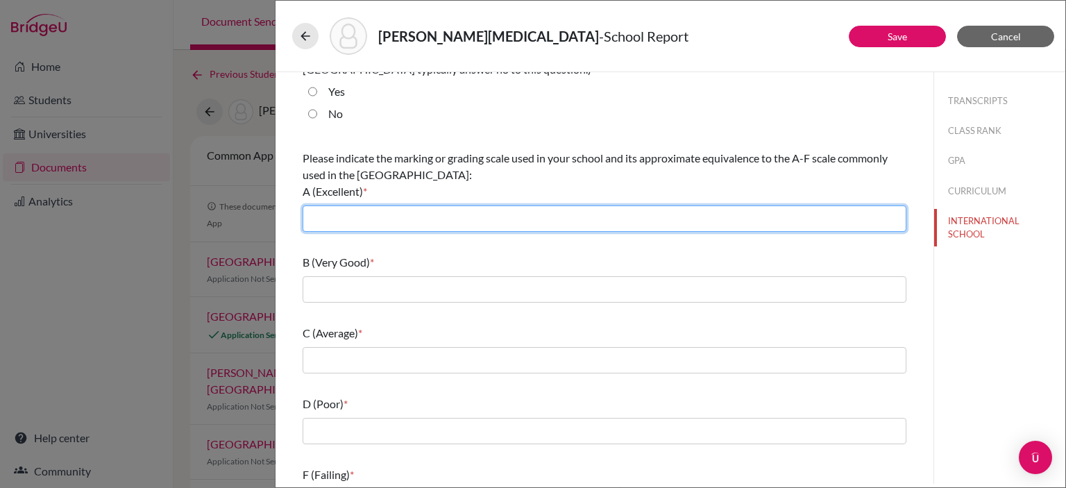
click at [570, 224] on input "text" at bounding box center [605, 218] width 604 height 26
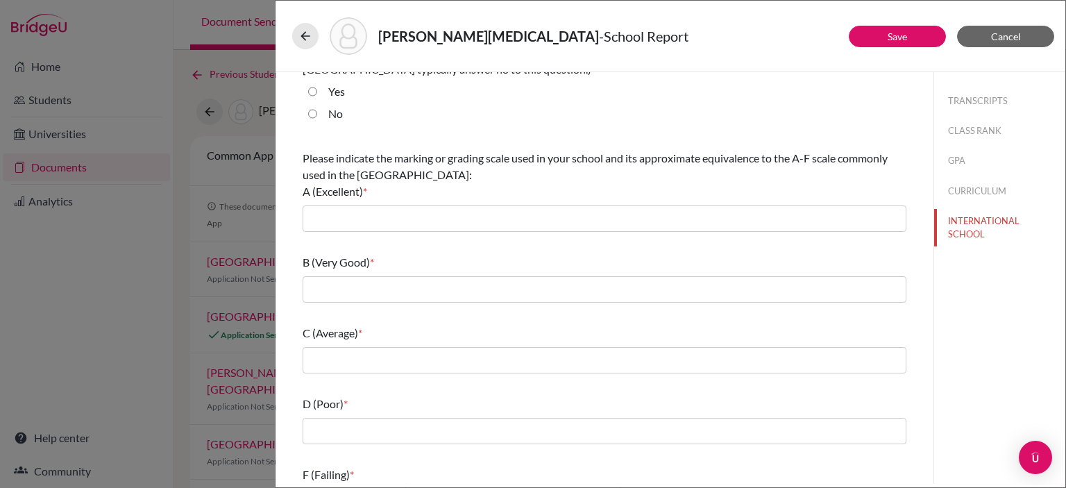
click at [978, 316] on div "TRANSCRIPTS CLASS RANK GPA CURRICULUM INTERNATIONAL SCHOOL" at bounding box center [999, 278] width 132 height 412
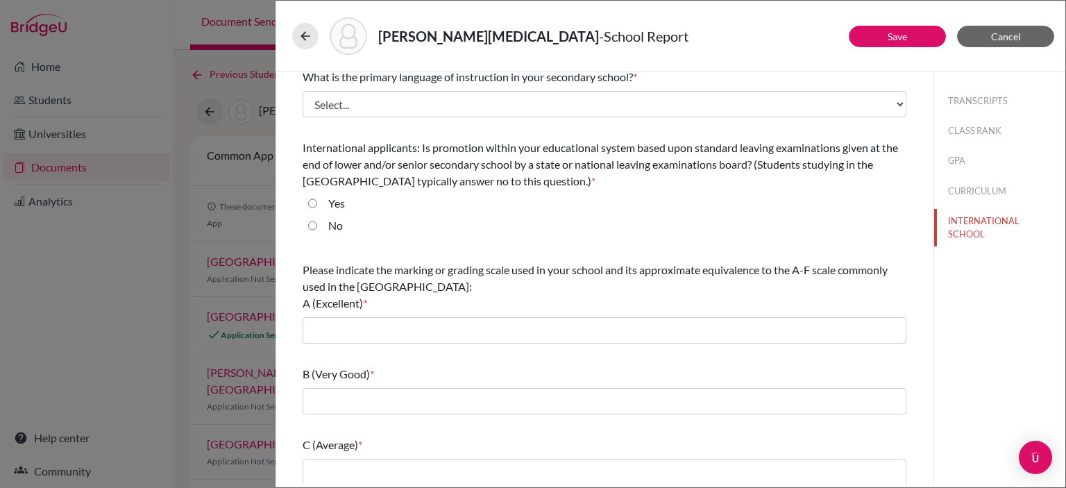
scroll to position [0, 0]
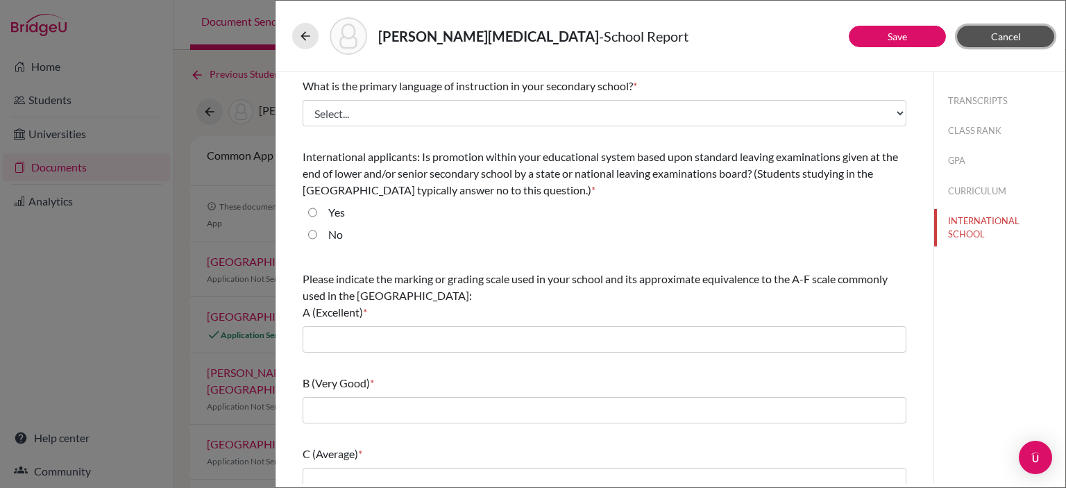
click at [1010, 35] on span "Cancel" at bounding box center [1006, 37] width 30 height 12
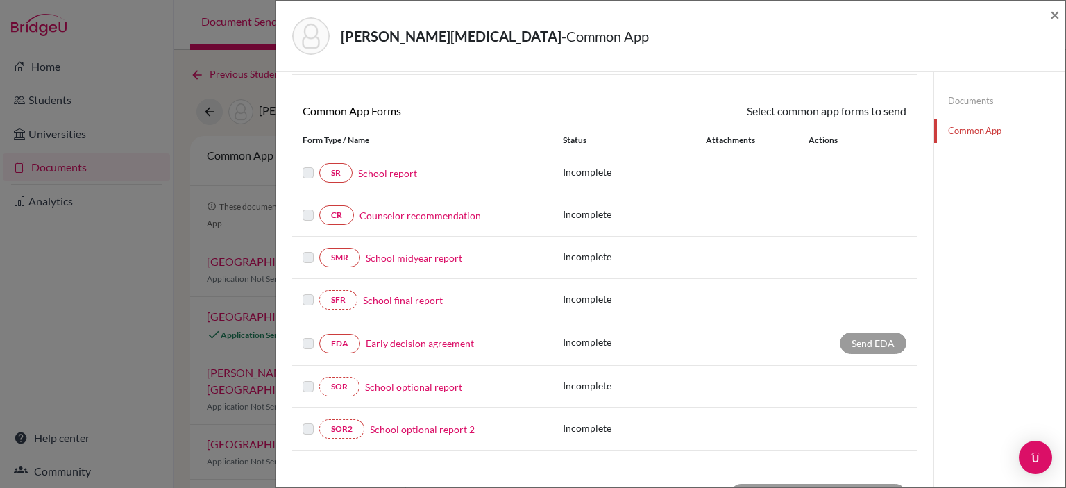
scroll to position [105, 0]
click at [343, 336] on link "EDA" at bounding box center [339, 342] width 41 height 19
click at [859, 341] on div "Send EDA" at bounding box center [873, 343] width 67 height 22
click at [327, 344] on link "EDA" at bounding box center [339, 342] width 41 height 19
click at [391, 342] on link "Early decision agreement" at bounding box center [420, 342] width 108 height 15
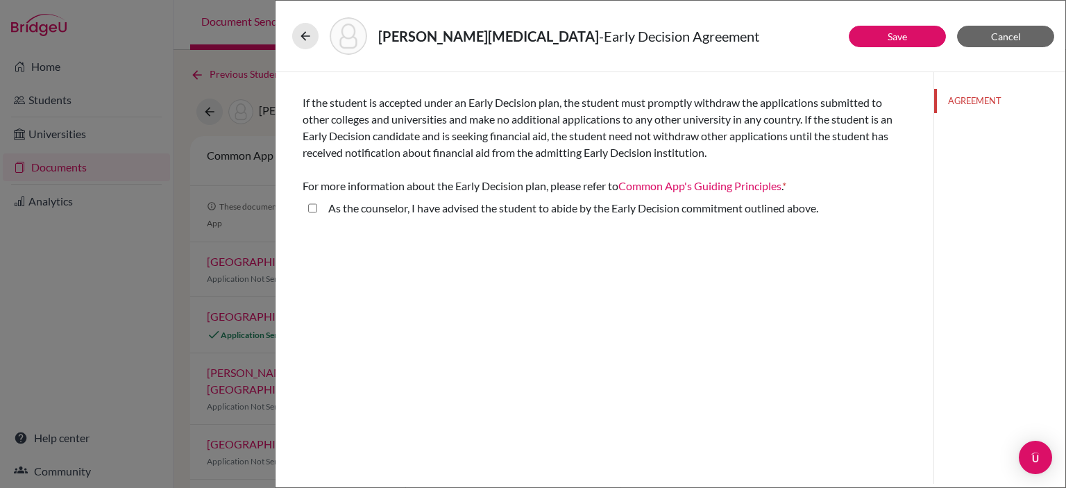
click at [349, 210] on label "As the counselor, I have advised the student to abide by the Early Decision com…" at bounding box center [573, 208] width 490 height 17
click at [317, 210] on above\ "As the counselor, I have advised the student to abide by the Early Decision com…" at bounding box center [312, 208] width 9 height 17
checkbox above\ "true"
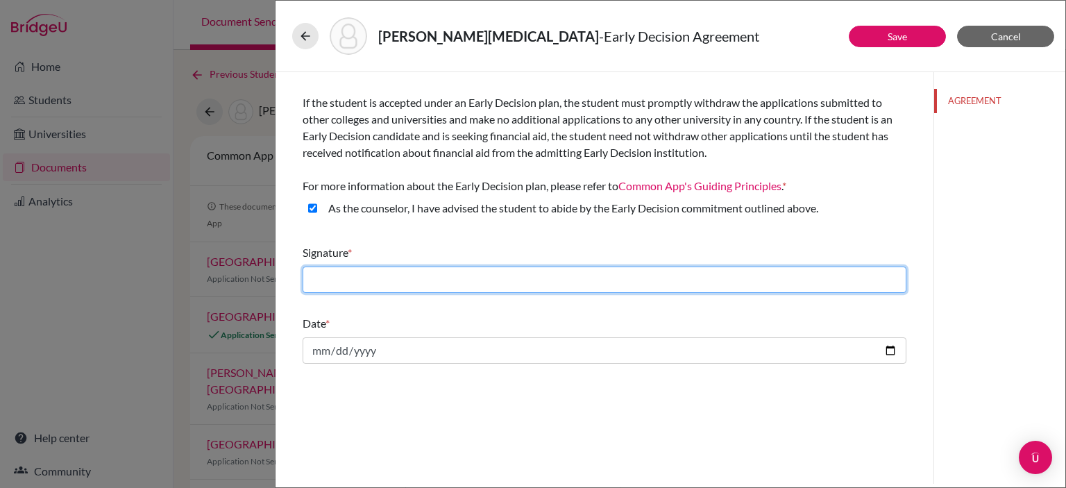
click at [497, 285] on input "text" at bounding box center [605, 279] width 604 height 26
type input "Nidal.[PERSON_NAME]"
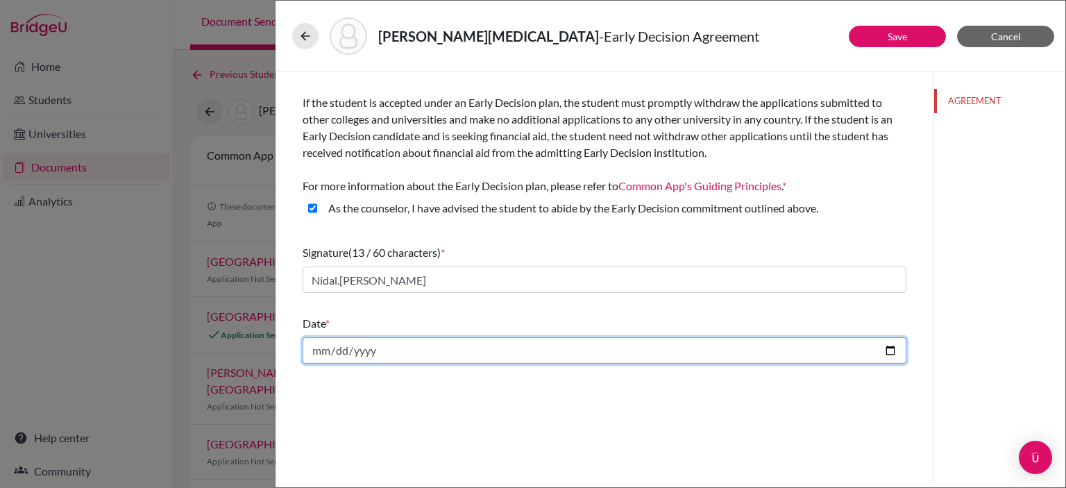
click at [421, 344] on input "date" at bounding box center [605, 350] width 604 height 26
type input "[DATE]"
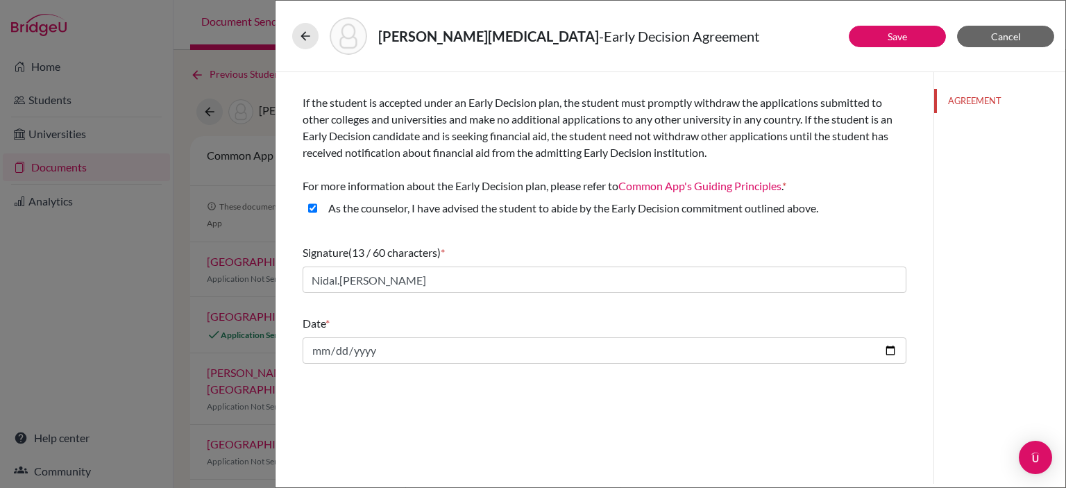
click at [633, 409] on div "If the student is accepted under an Early Decision plan, the student must promp…" at bounding box center [605, 278] width 658 height 412
drag, startPoint x: 872, startPoint y: 38, endPoint x: 889, endPoint y: 205, distance: 168.1
click at [889, 205] on div "Save Cancel If the student is accepted under an Early Decision plan, the studen…" at bounding box center [671, 278] width 790 height 412
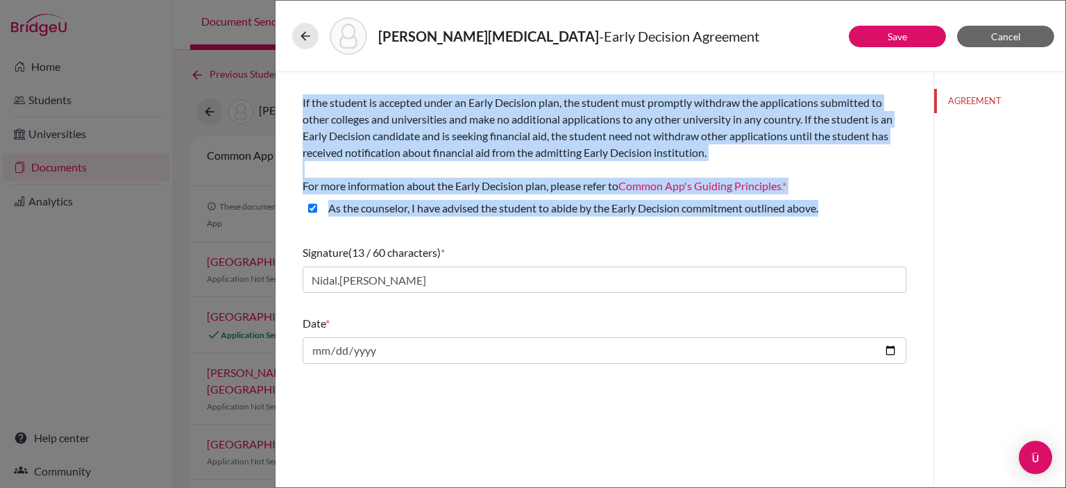
drag, startPoint x: 302, startPoint y: 103, endPoint x: 841, endPoint y: 209, distance: 549.4
click at [841, 209] on div "If the student is accepted under an Early Decision plan, the student must promp…" at bounding box center [605, 149] width 604 height 155
copy div "If the student is accepted under an Early Decision plan, the student must promp…"
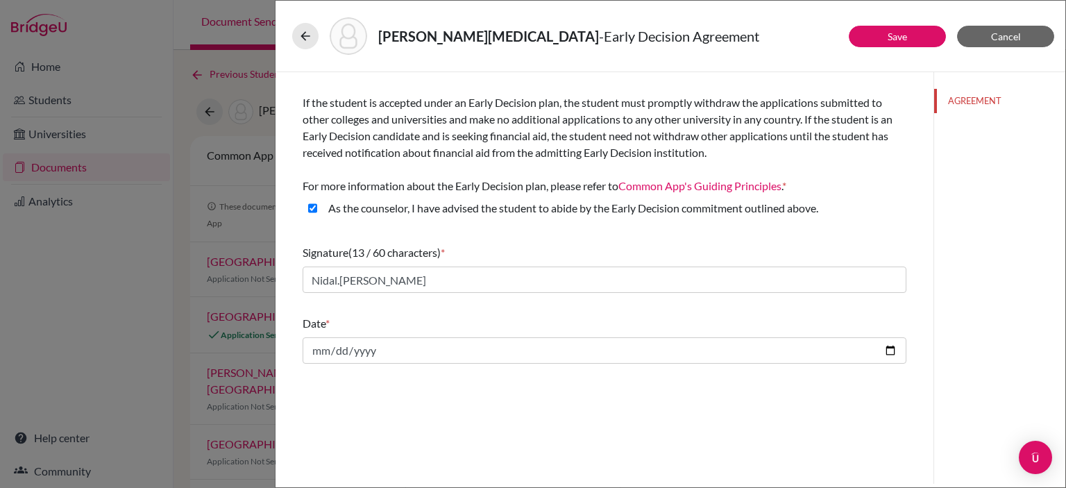
click at [930, 223] on div "If the student is accepted under an Early Decision plan, the student must promp…" at bounding box center [605, 278] width 658 height 412
click at [909, 30] on button "Save" at bounding box center [897, 37] width 97 height 22
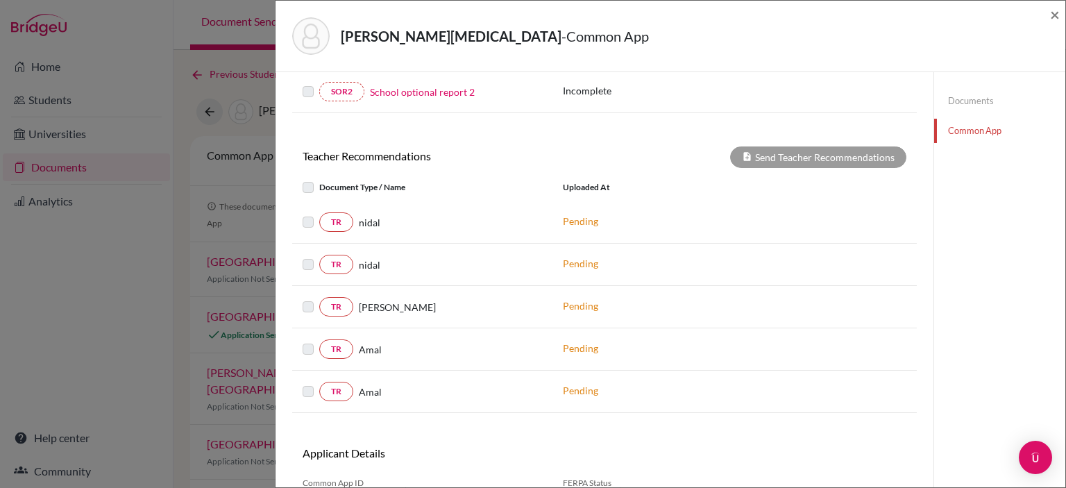
scroll to position [450, 0]
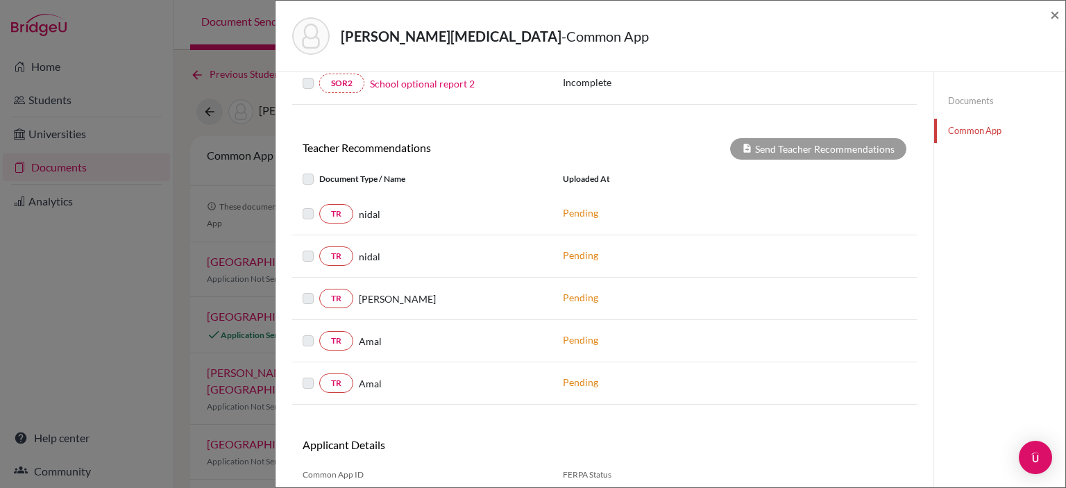
click at [319, 205] on label at bounding box center [319, 205] width 0 height 0
click at [307, 239] on div "TR nidal Pending" at bounding box center [604, 256] width 625 height 42
click at [309, 265] on div "TR nidal Pending" at bounding box center [604, 256] width 625 height 42
click at [314, 180] on div at bounding box center [311, 179] width 17 height 17
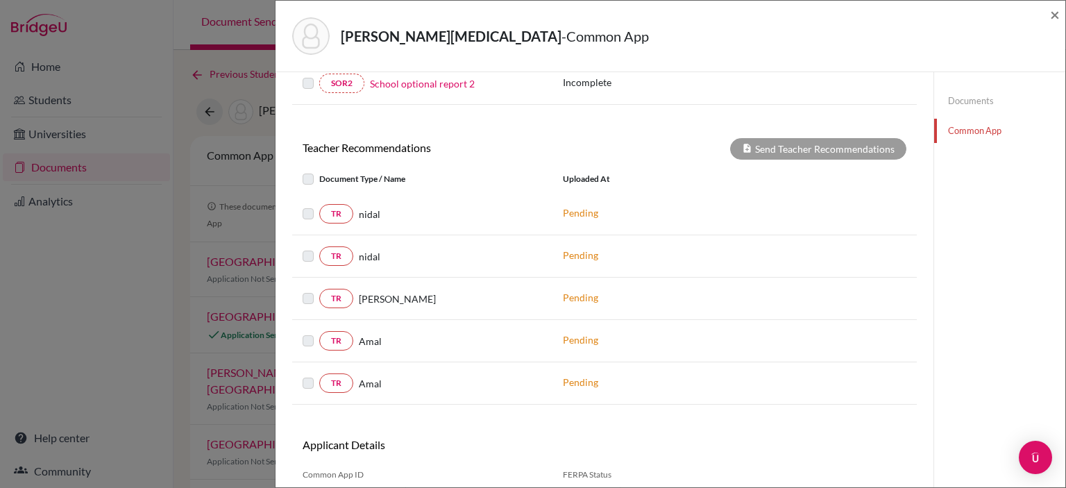
click at [319, 171] on label at bounding box center [319, 171] width 0 height 0
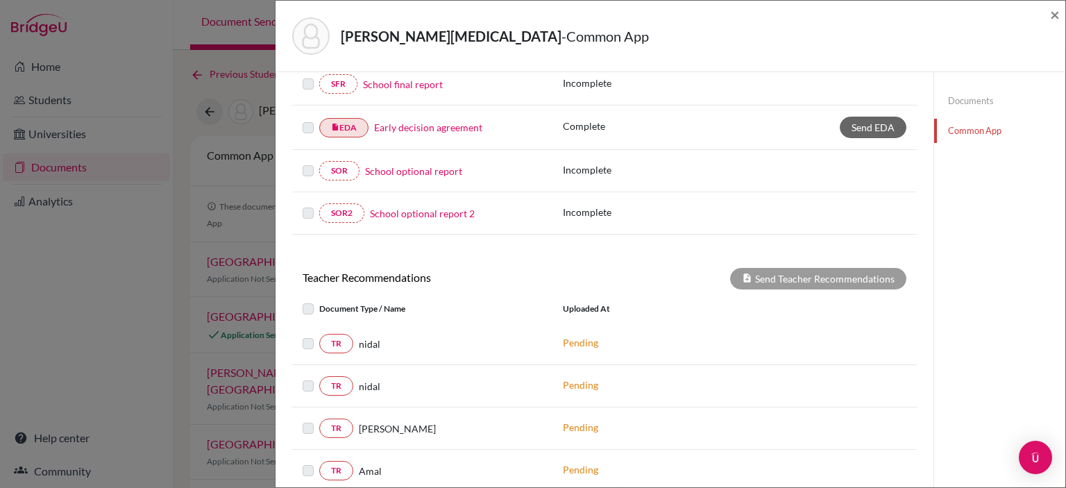
scroll to position [302, 0]
